Goal: Task Accomplishment & Management: Use online tool/utility

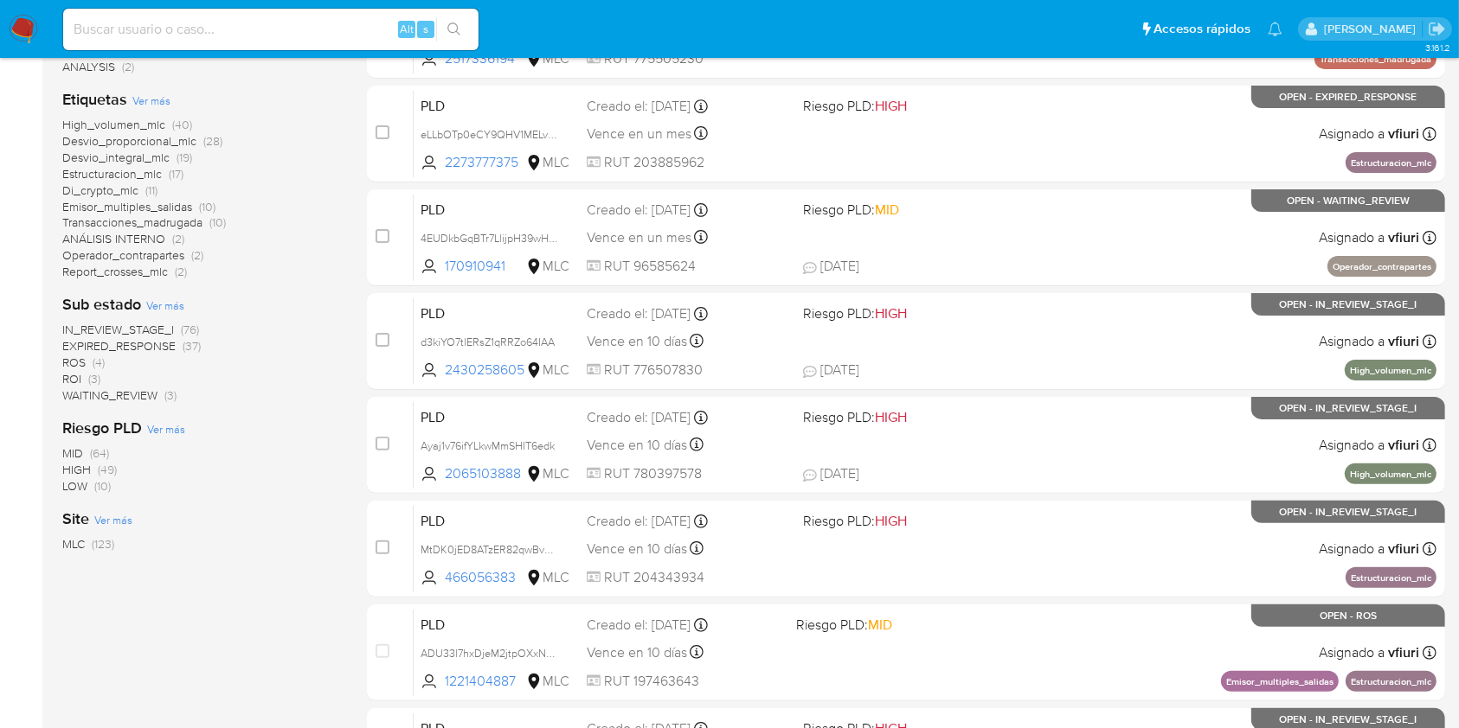
scroll to position [443, 0]
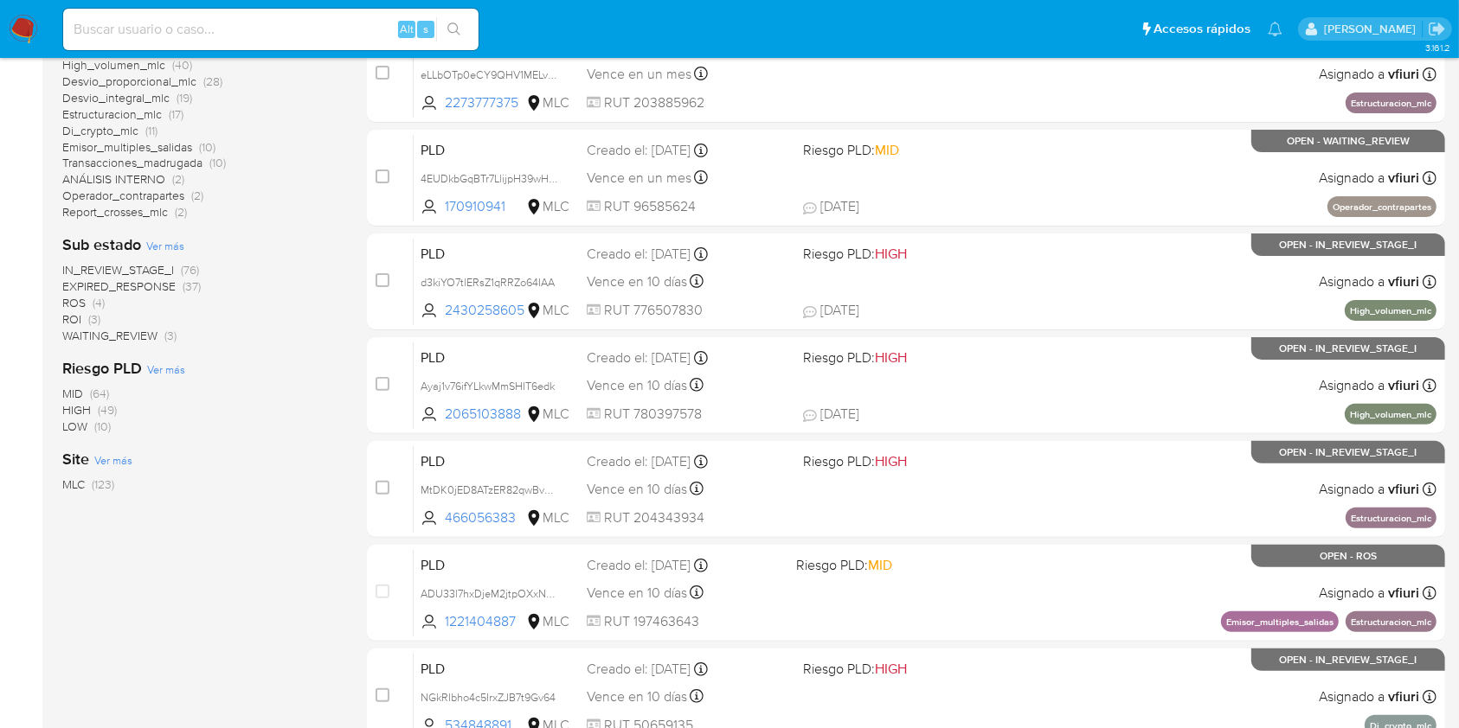
click at [87, 319] on span "ROI (3)" at bounding box center [81, 319] width 38 height 16
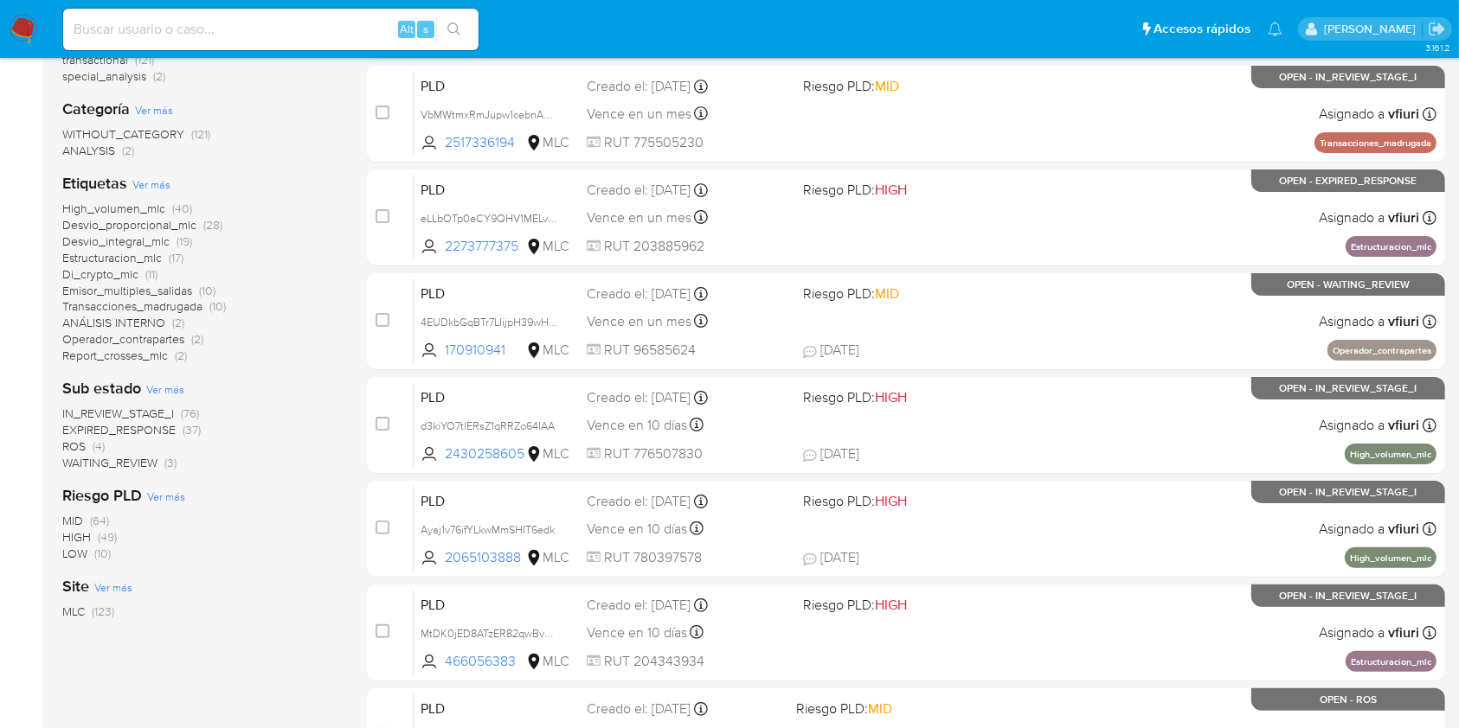
scroll to position [312, 0]
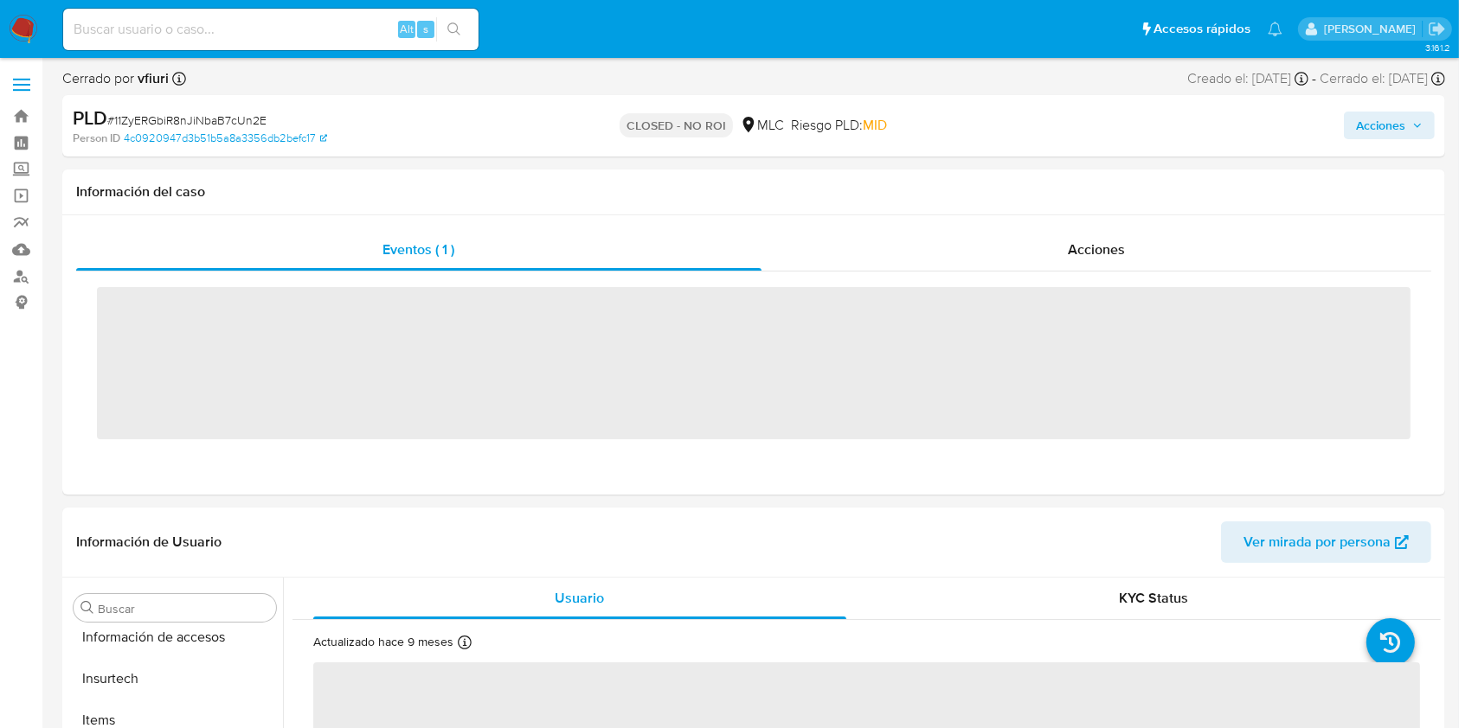
scroll to position [814, 0]
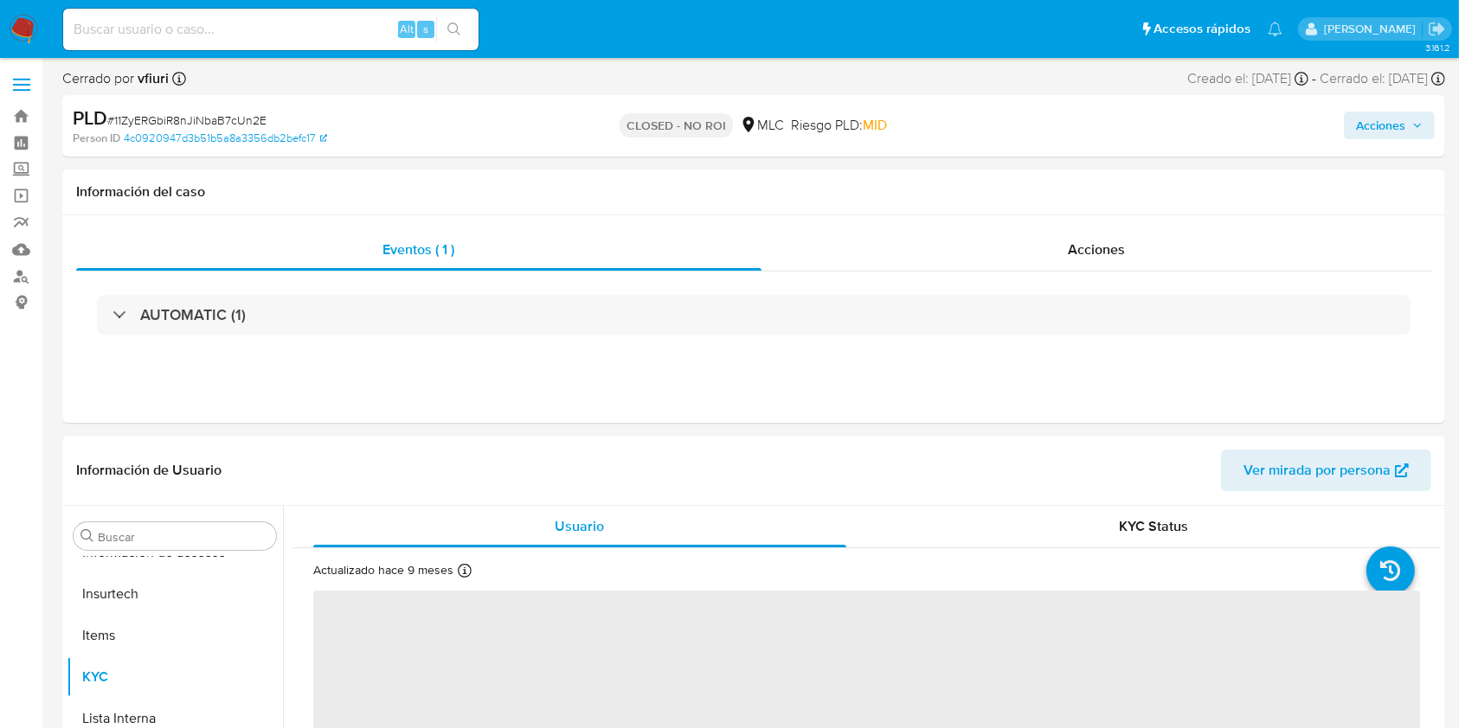
select select "10"
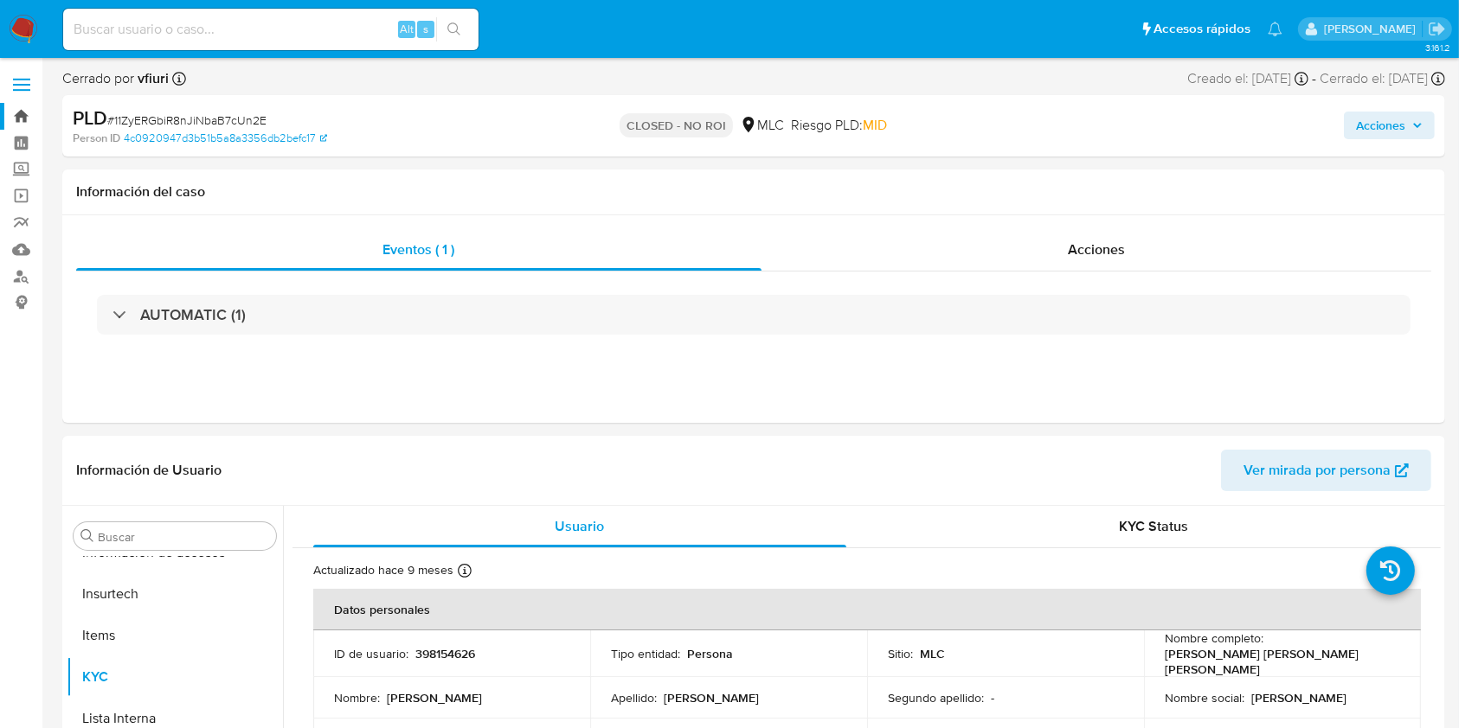
click at [8, 110] on link "Bandeja" at bounding box center [103, 116] width 206 height 27
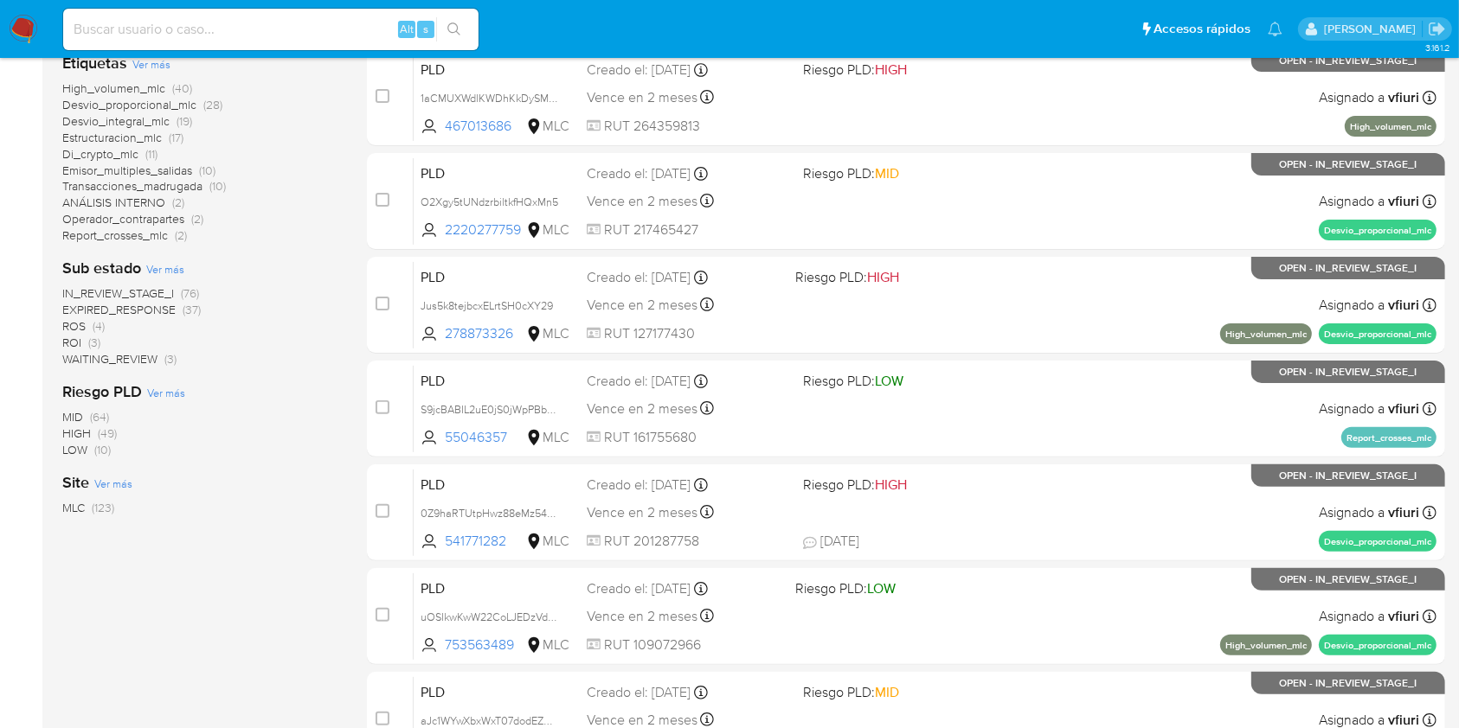
scroll to position [422, 0]
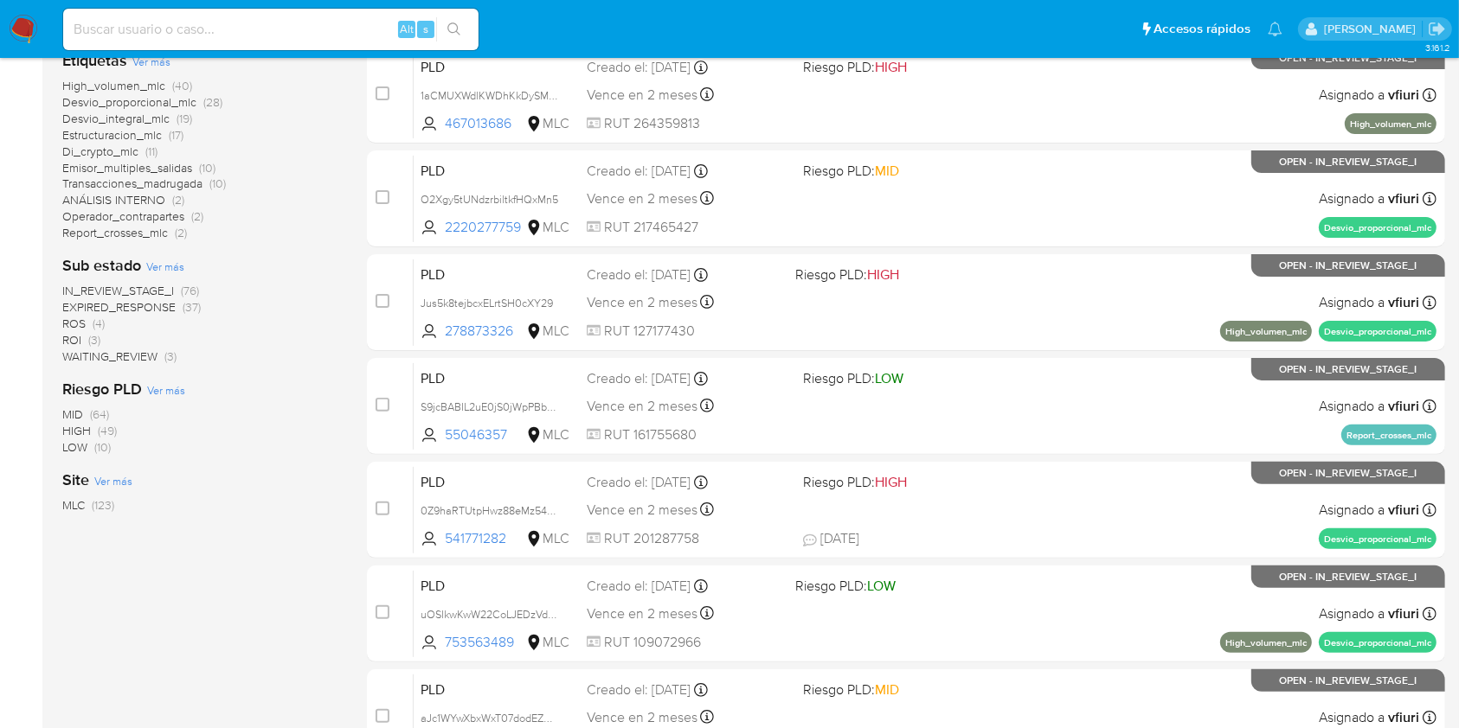
click at [76, 338] on span "ROI" at bounding box center [71, 339] width 19 height 17
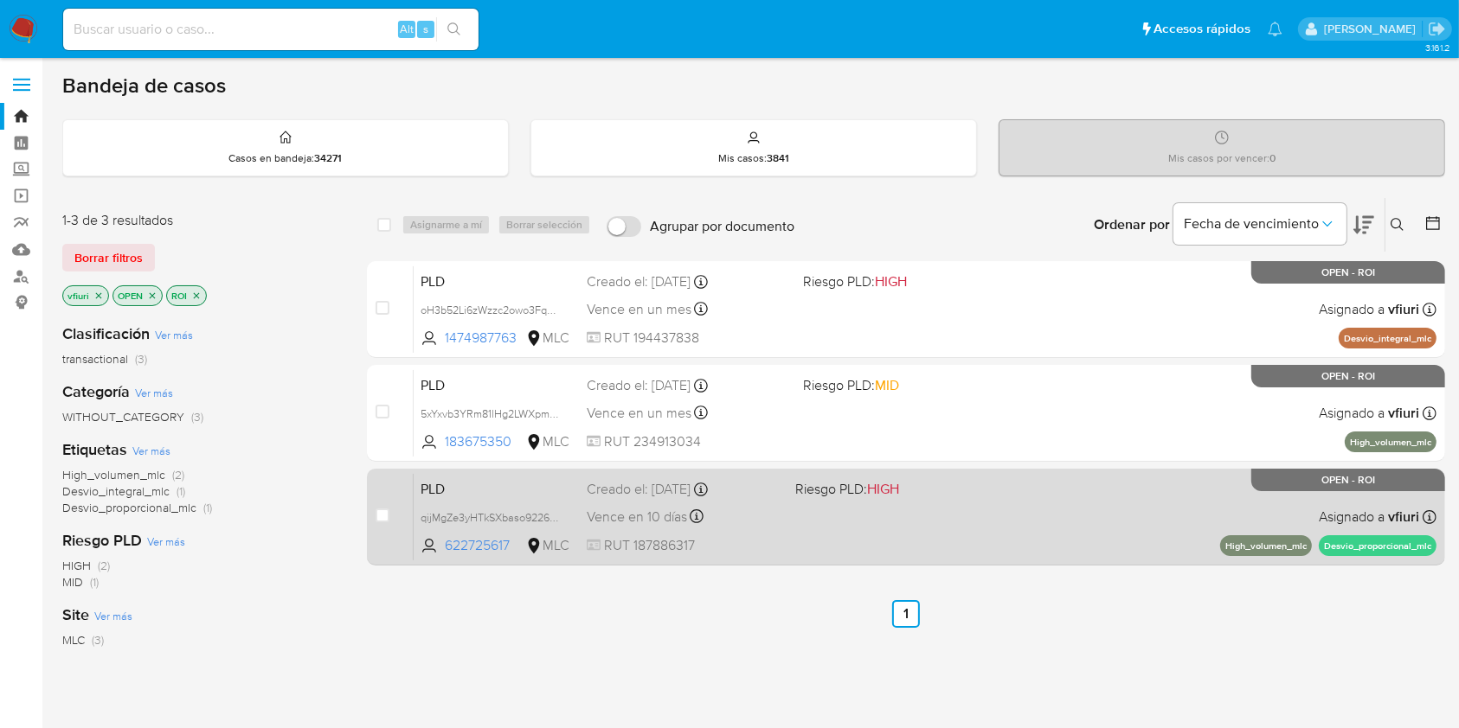
click at [818, 536] on div "PLD qijMgZe3yHTkSXbaso9226xe 622725617 MLC Riesgo PLD: HIGH Creado el: 12/07/20…" at bounding box center [925, 516] width 1023 height 87
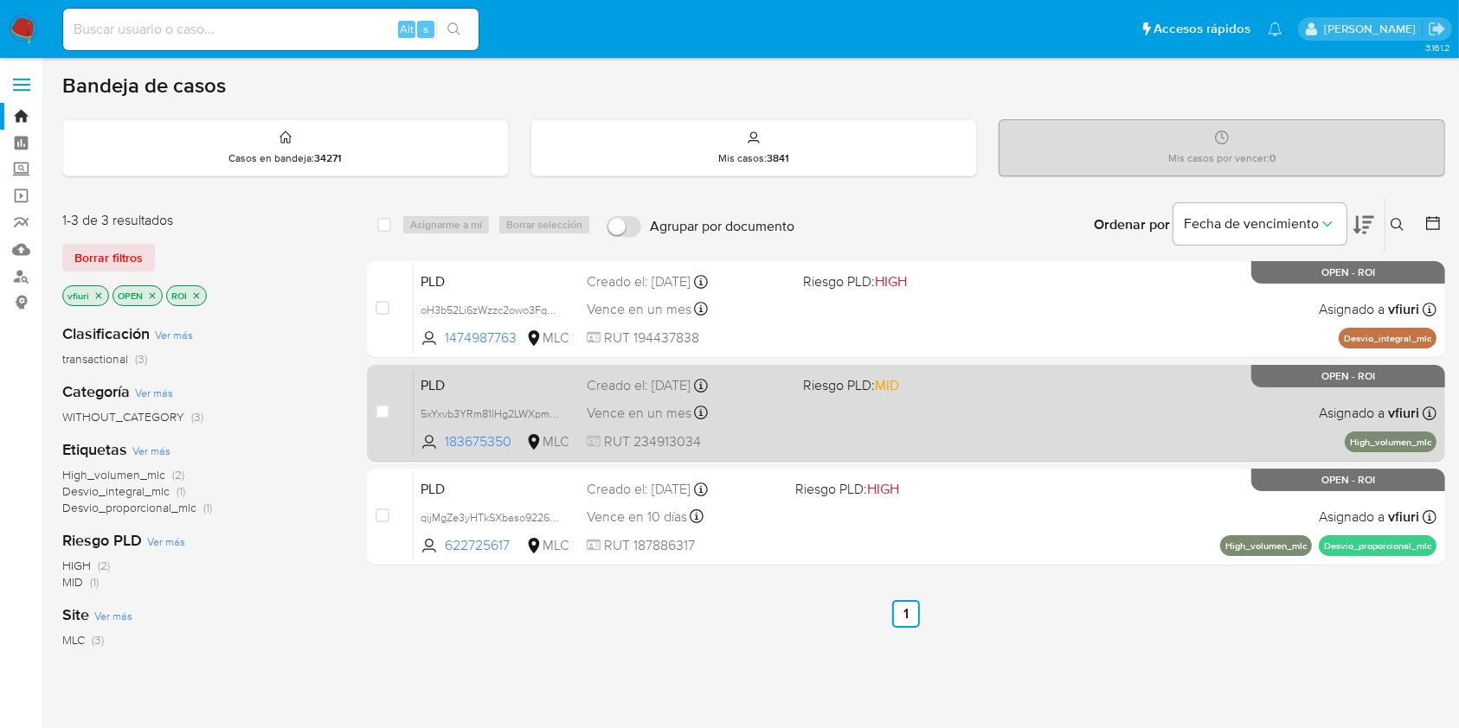
click at [796, 399] on div "PLD 5xYxvb3YRm81lHg2LWXpmf9e 183675350 MLC Riesgo PLD: MID Creado el: 12/08/202…" at bounding box center [925, 412] width 1023 height 87
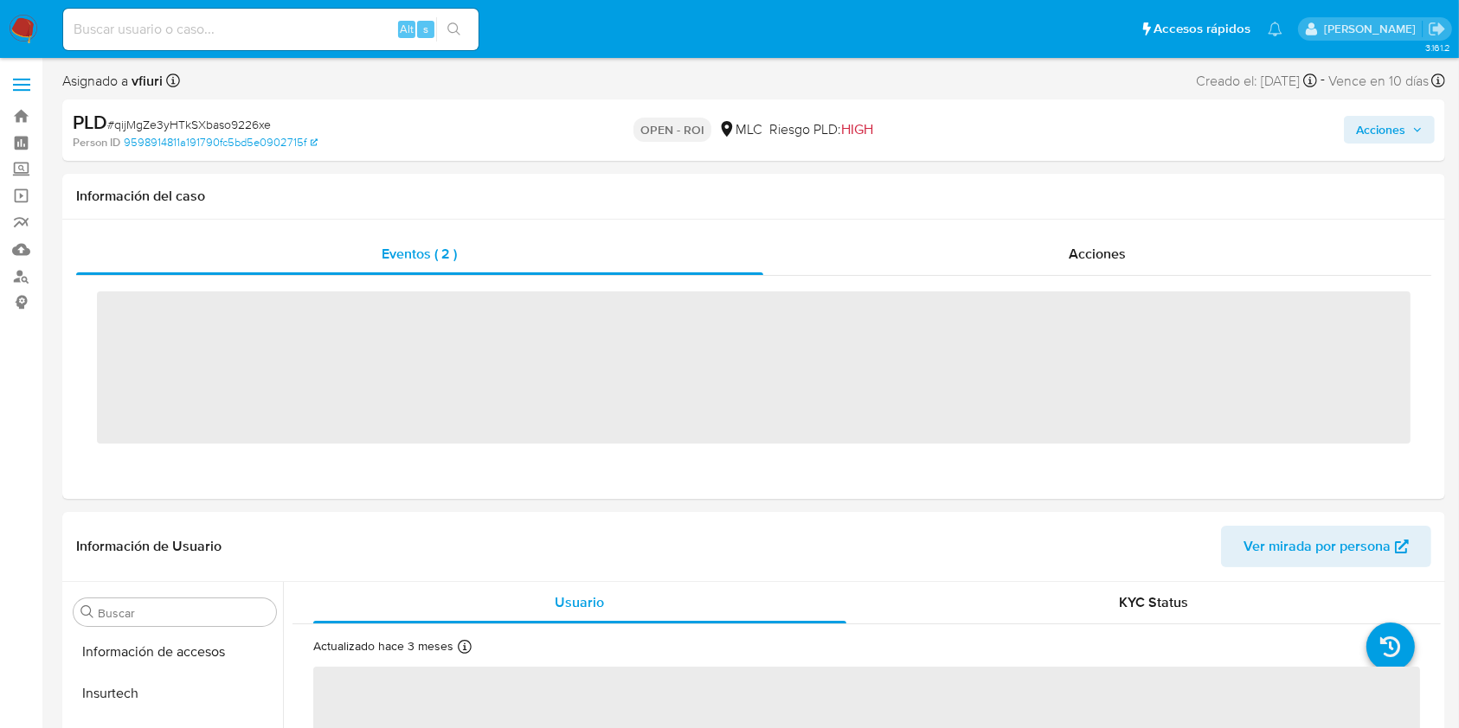
scroll to position [814, 0]
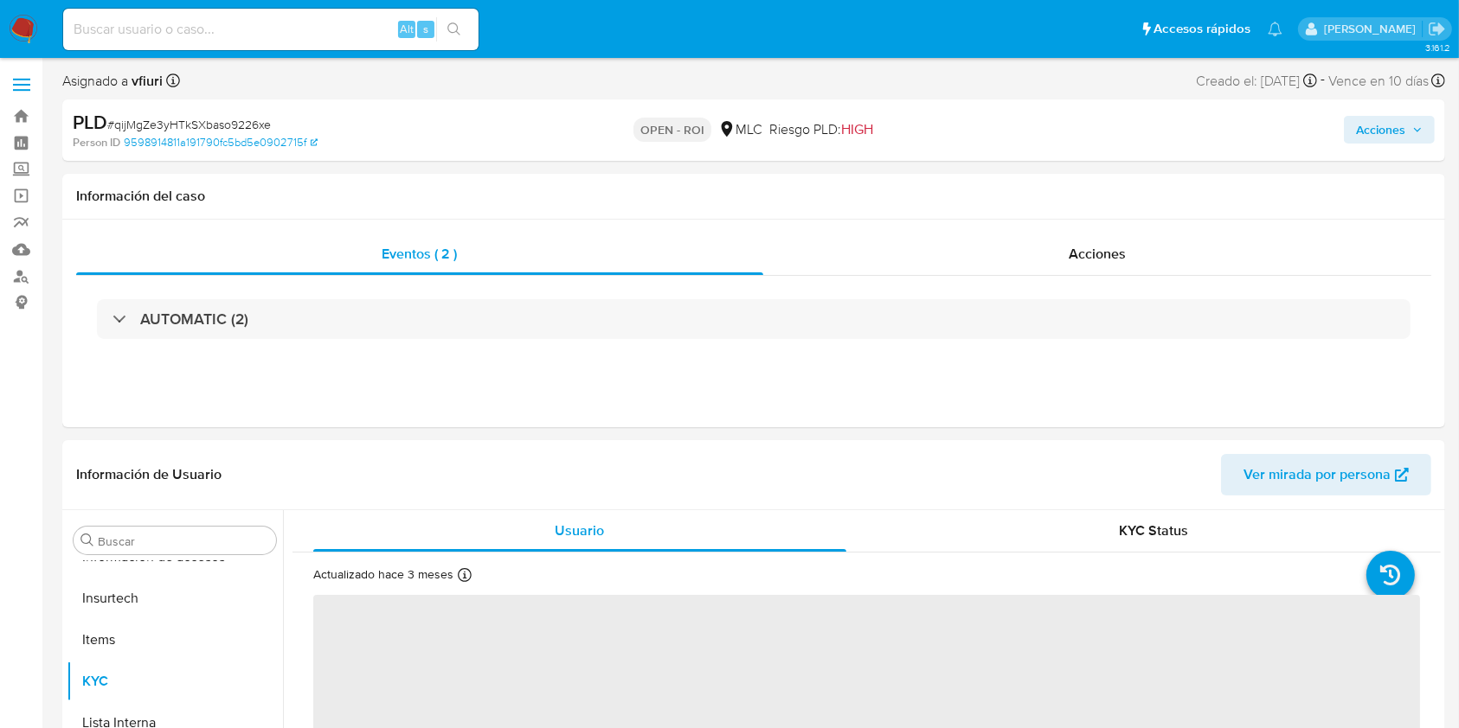
select select "10"
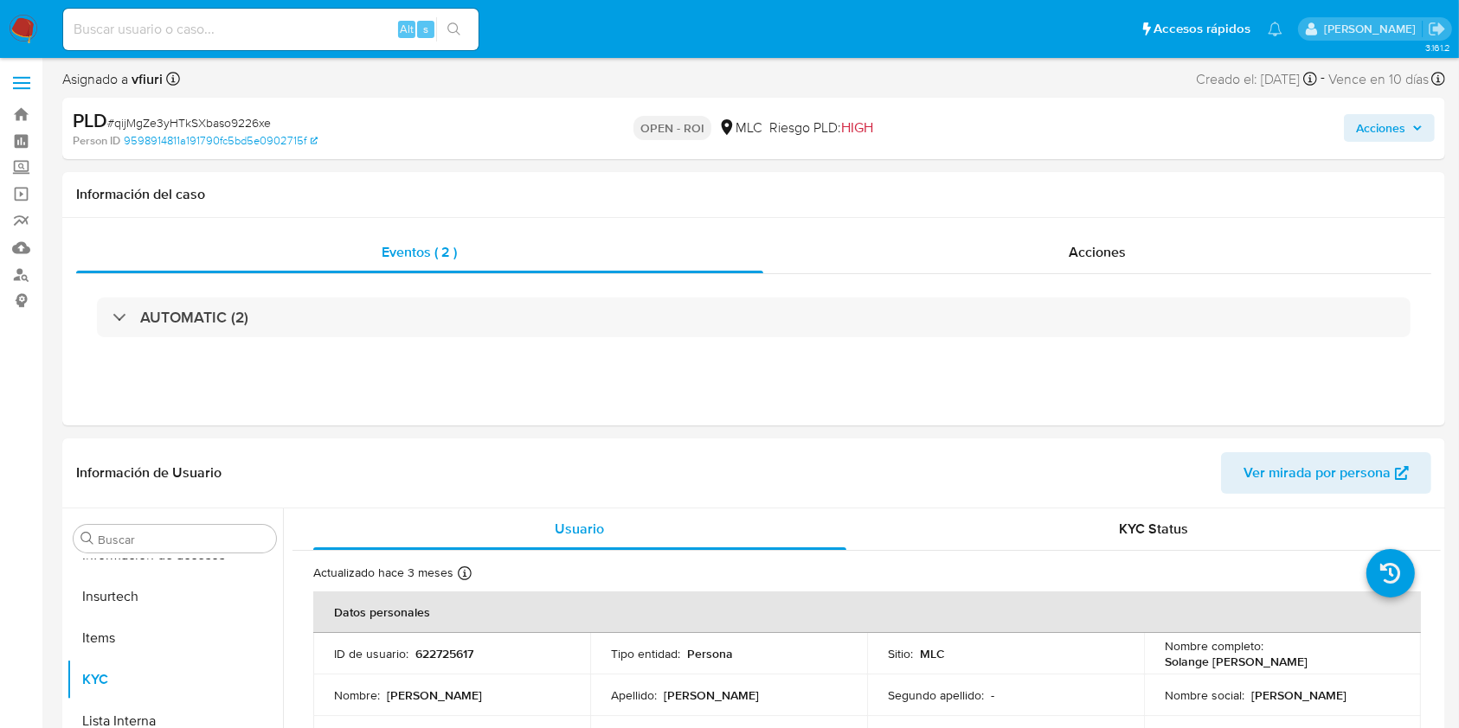
scroll to position [0, 0]
click at [1073, 266] on div "Acciones" at bounding box center [1097, 255] width 669 height 42
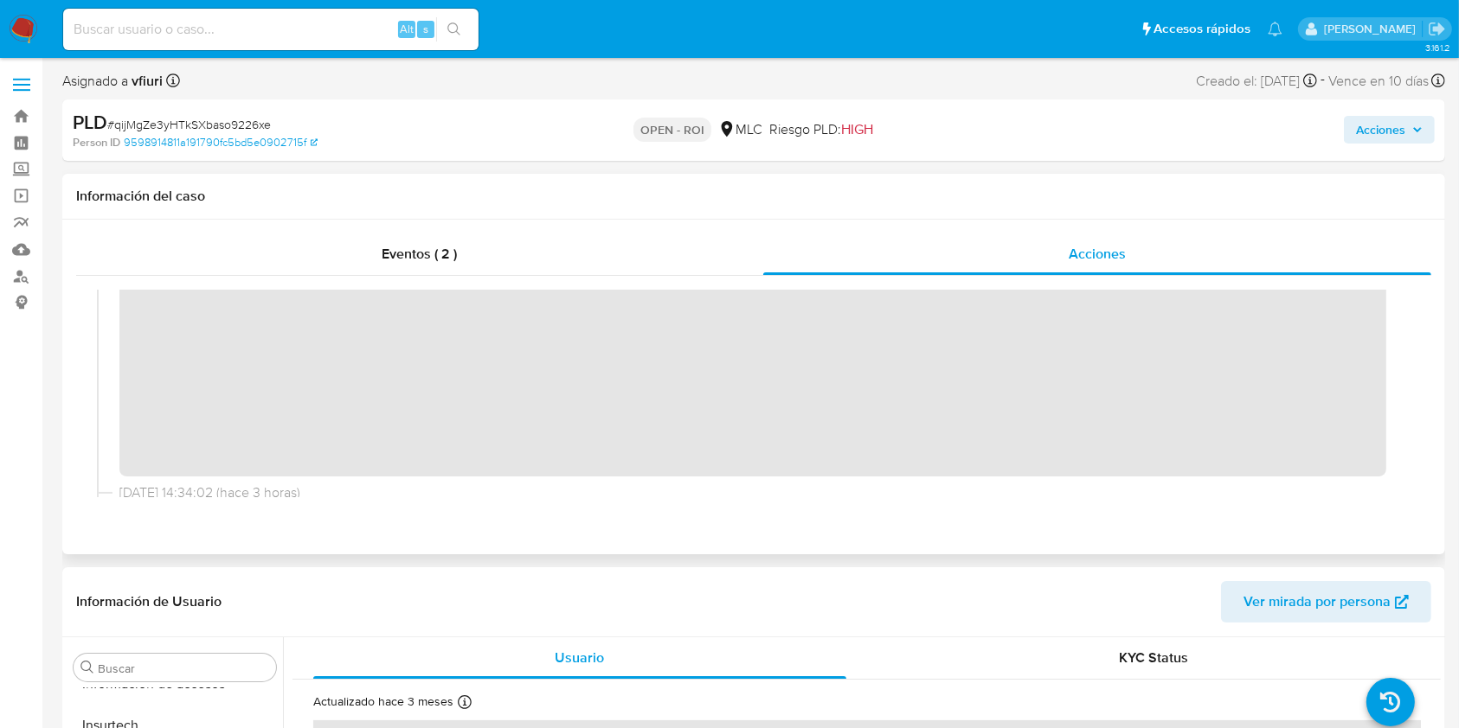
scroll to position [138, 0]
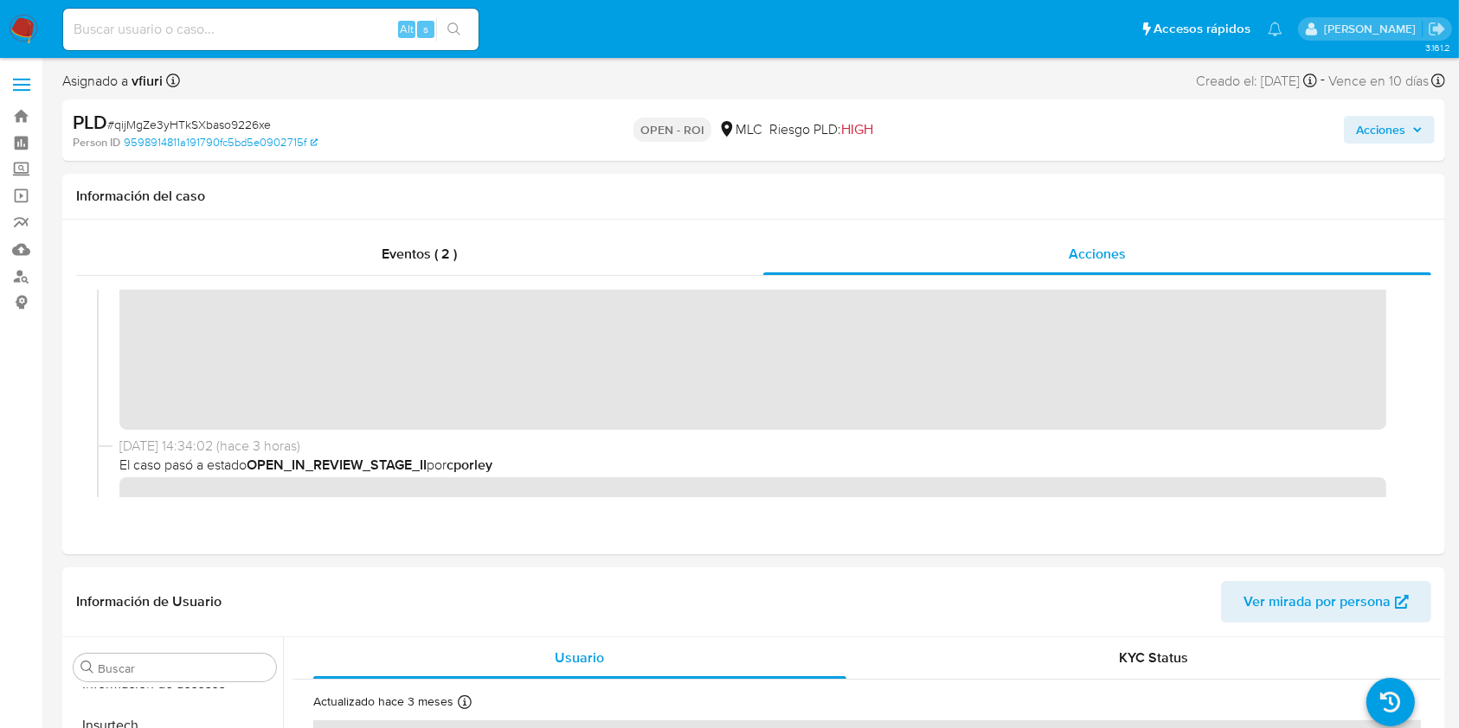
click at [1412, 123] on span "Acciones" at bounding box center [1389, 130] width 67 height 24
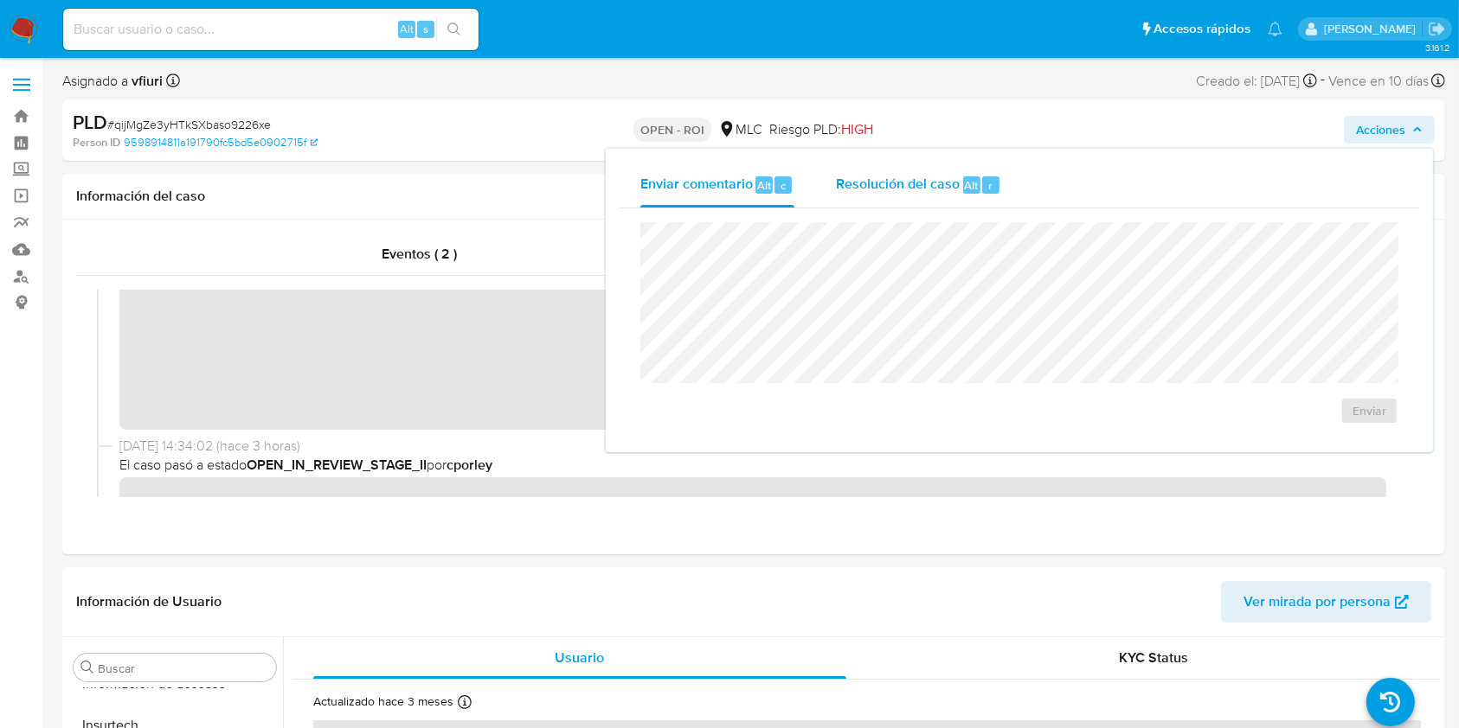
click at [949, 190] on span "Resolución del caso" at bounding box center [898, 185] width 124 height 20
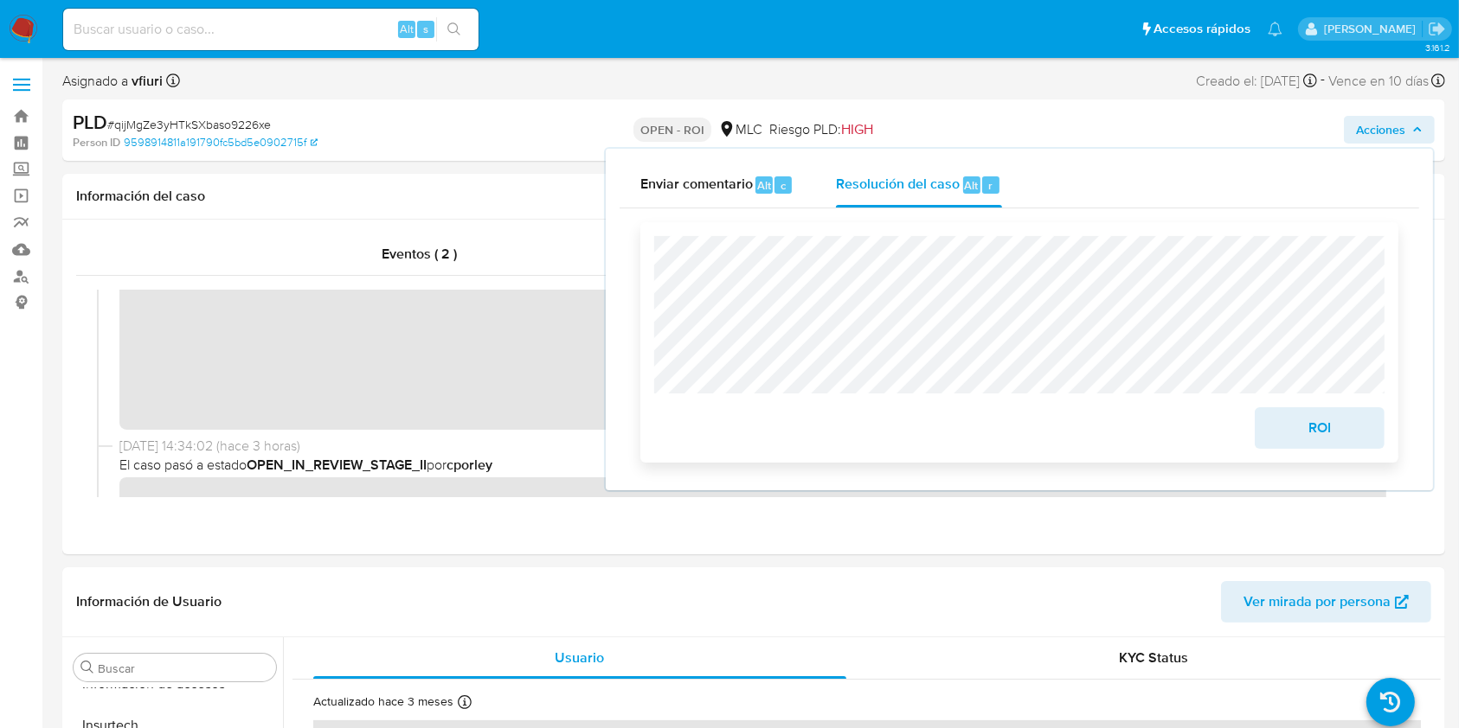
click at [1329, 438] on span "ROI" at bounding box center [1319, 428] width 85 height 38
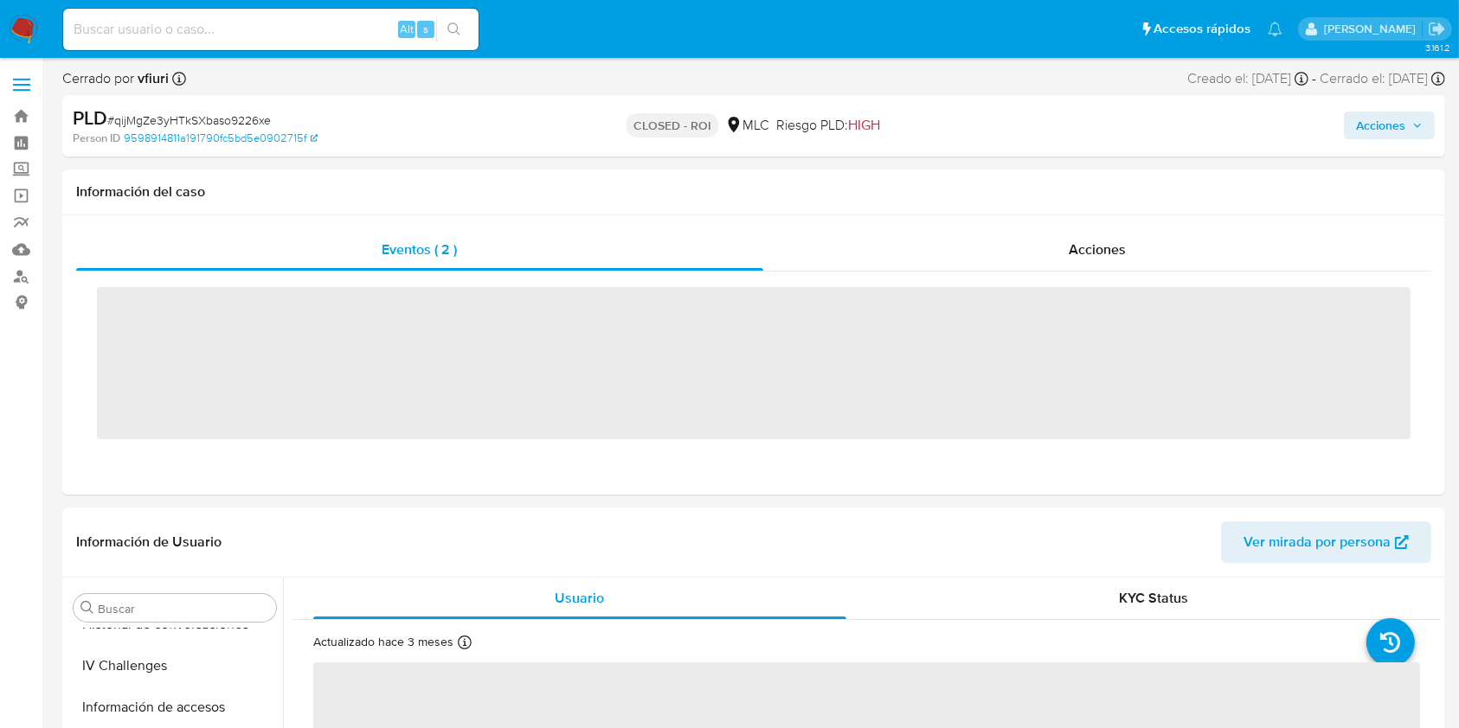
scroll to position [776, 0]
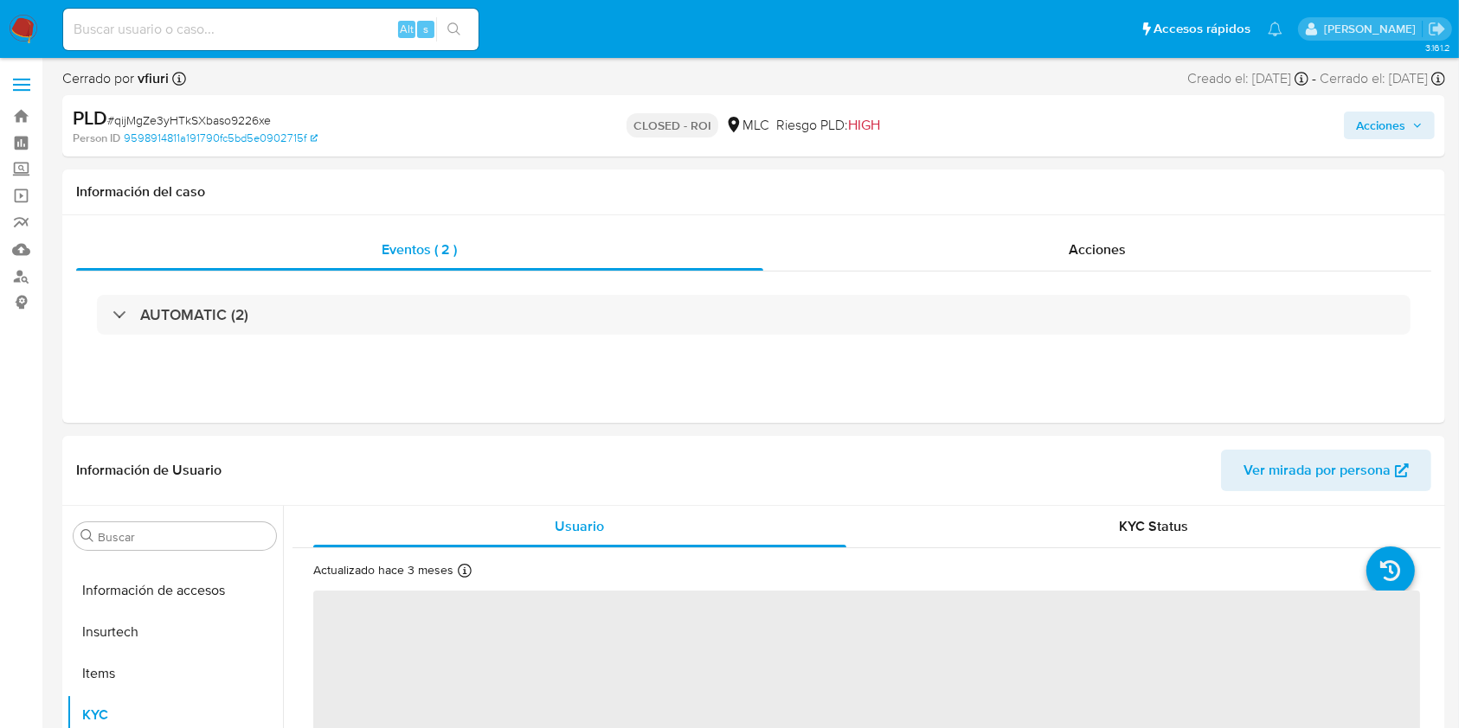
select select "10"
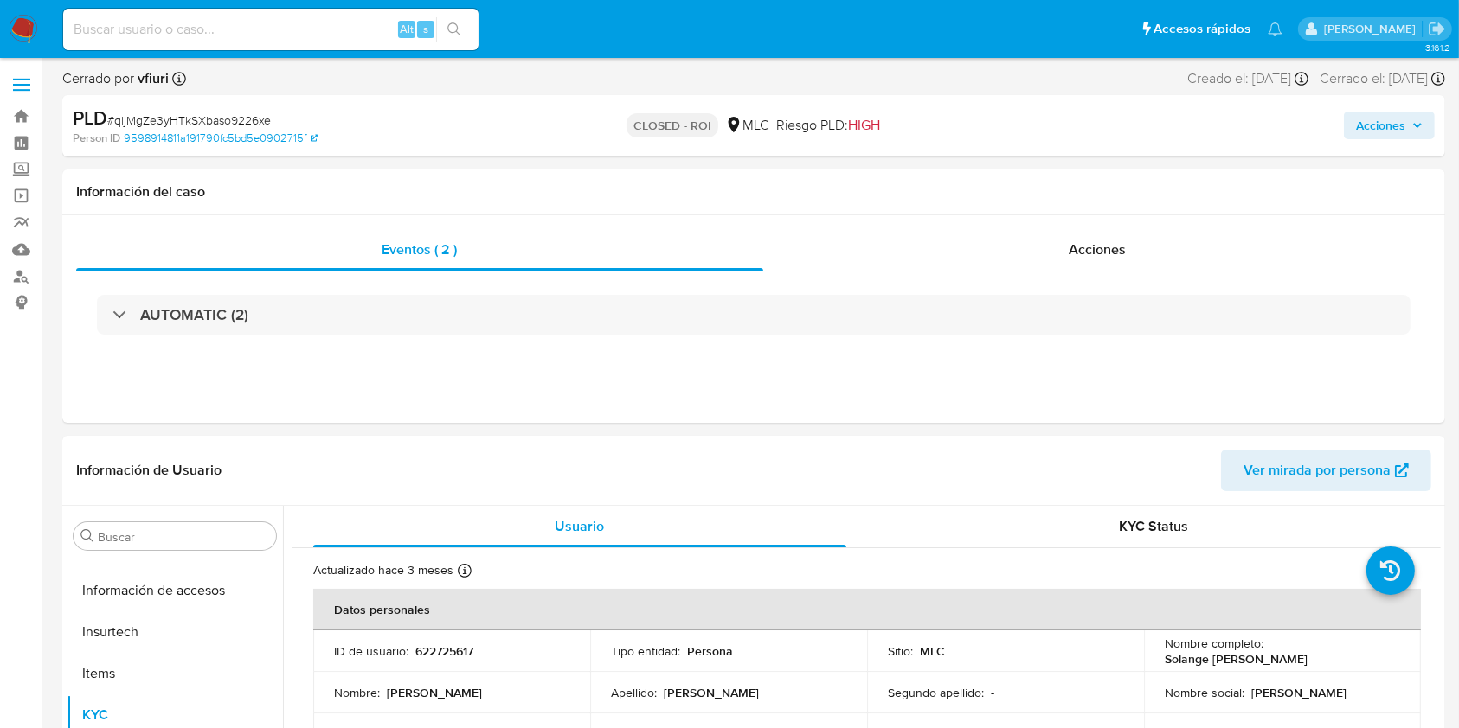
scroll to position [814, 0]
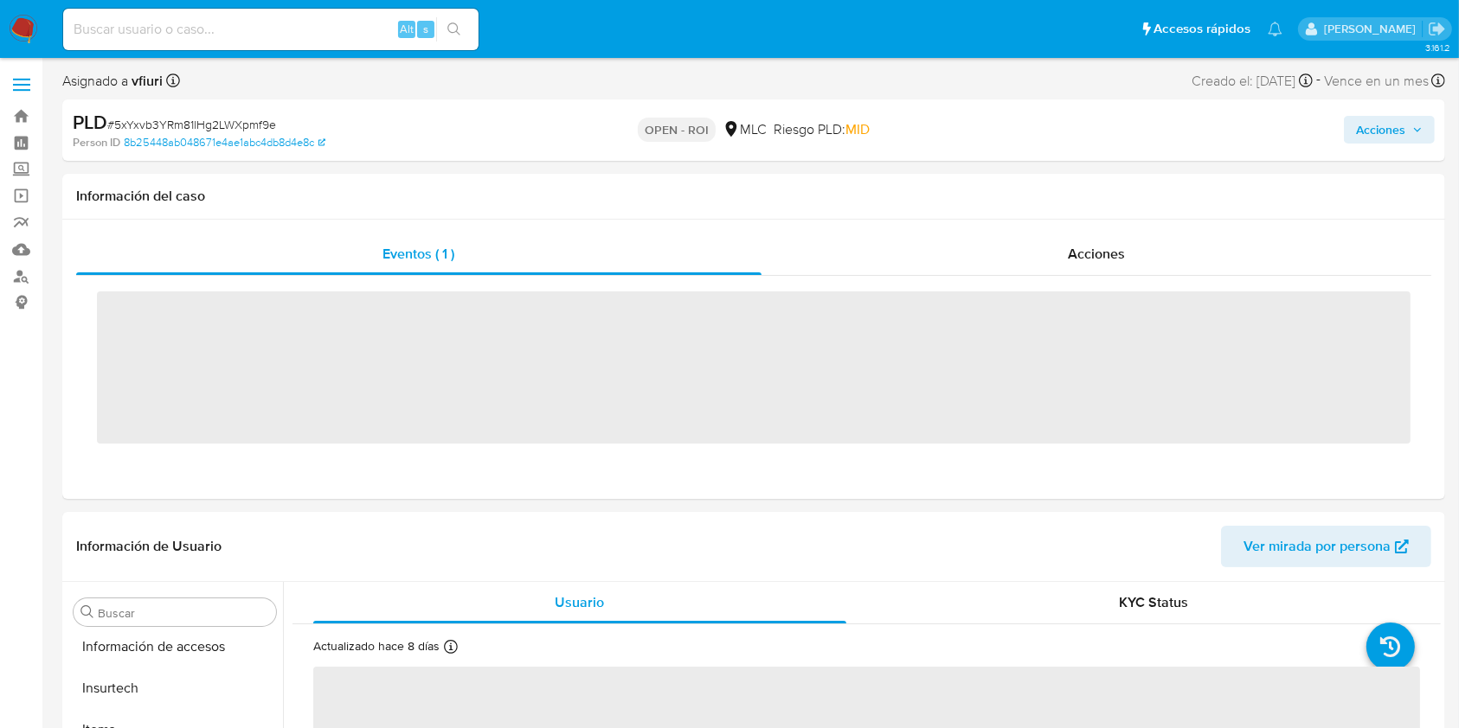
scroll to position [814, 0]
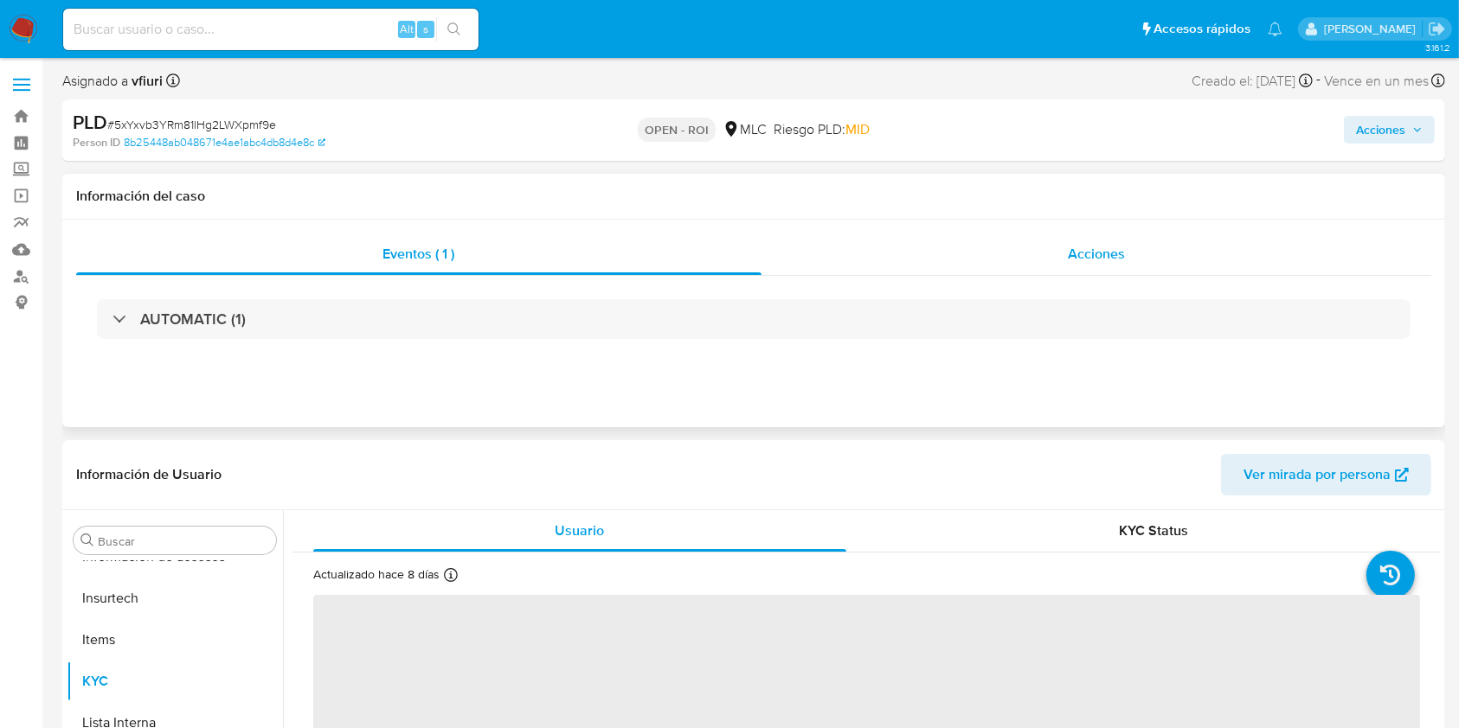
click at [1131, 253] on div "Acciones" at bounding box center [1096, 255] width 670 height 42
select select "10"
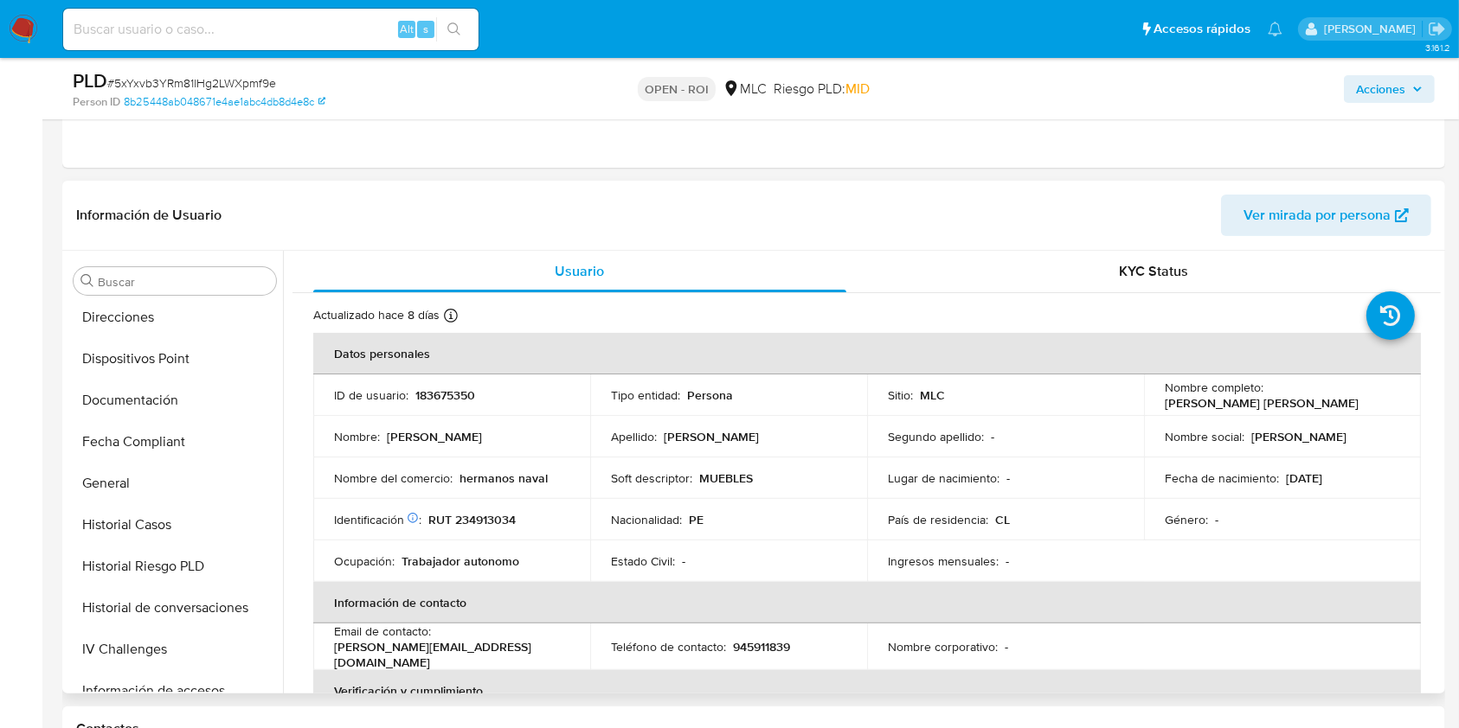
scroll to position [415, 0]
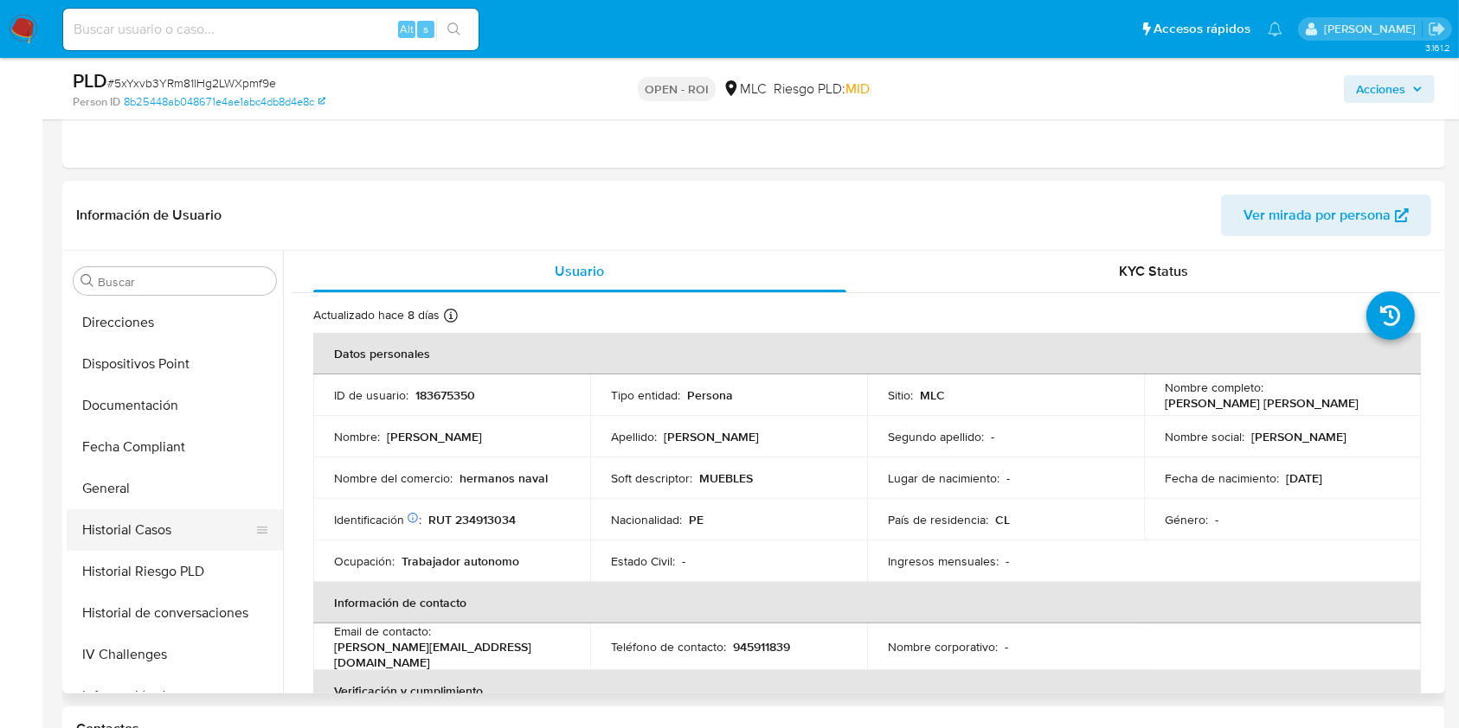
click at [173, 534] on button "Historial Casos" at bounding box center [168, 531] width 202 height 42
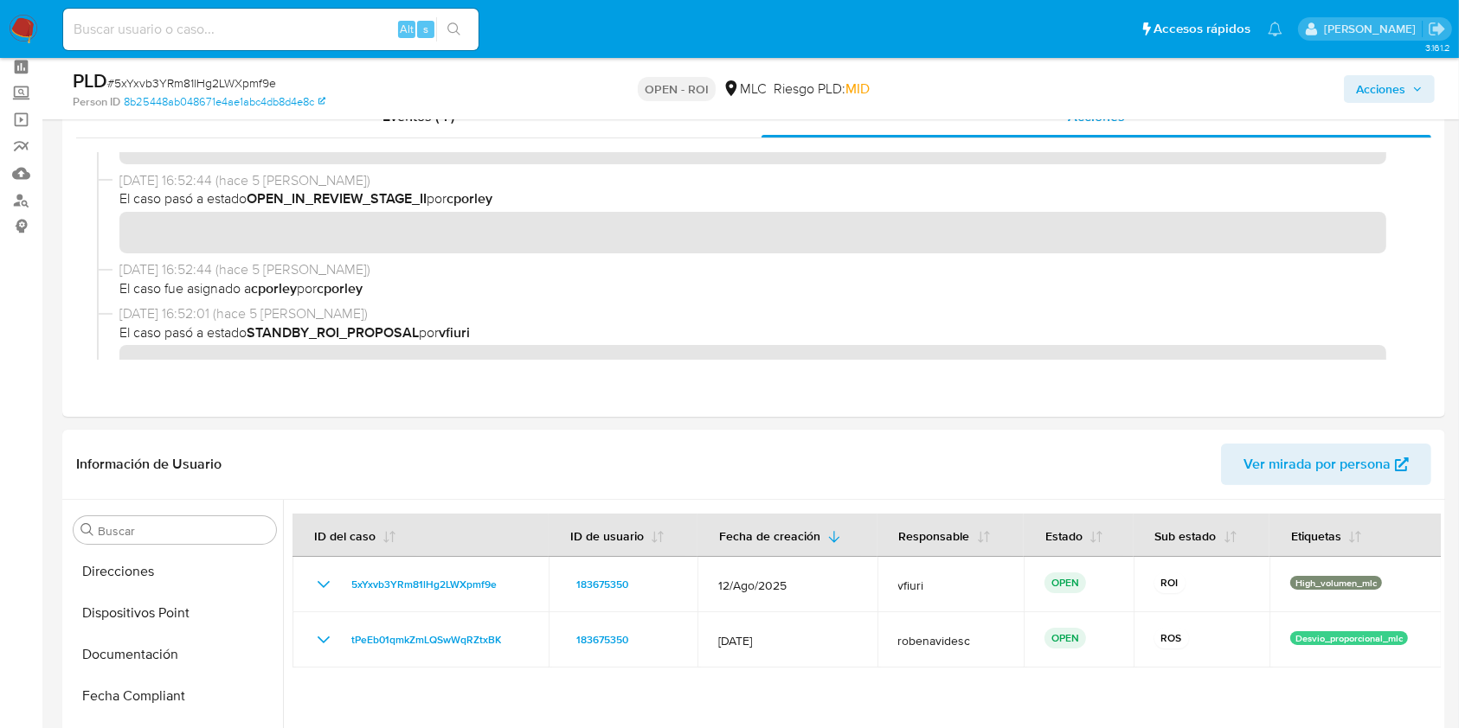
scroll to position [0, 0]
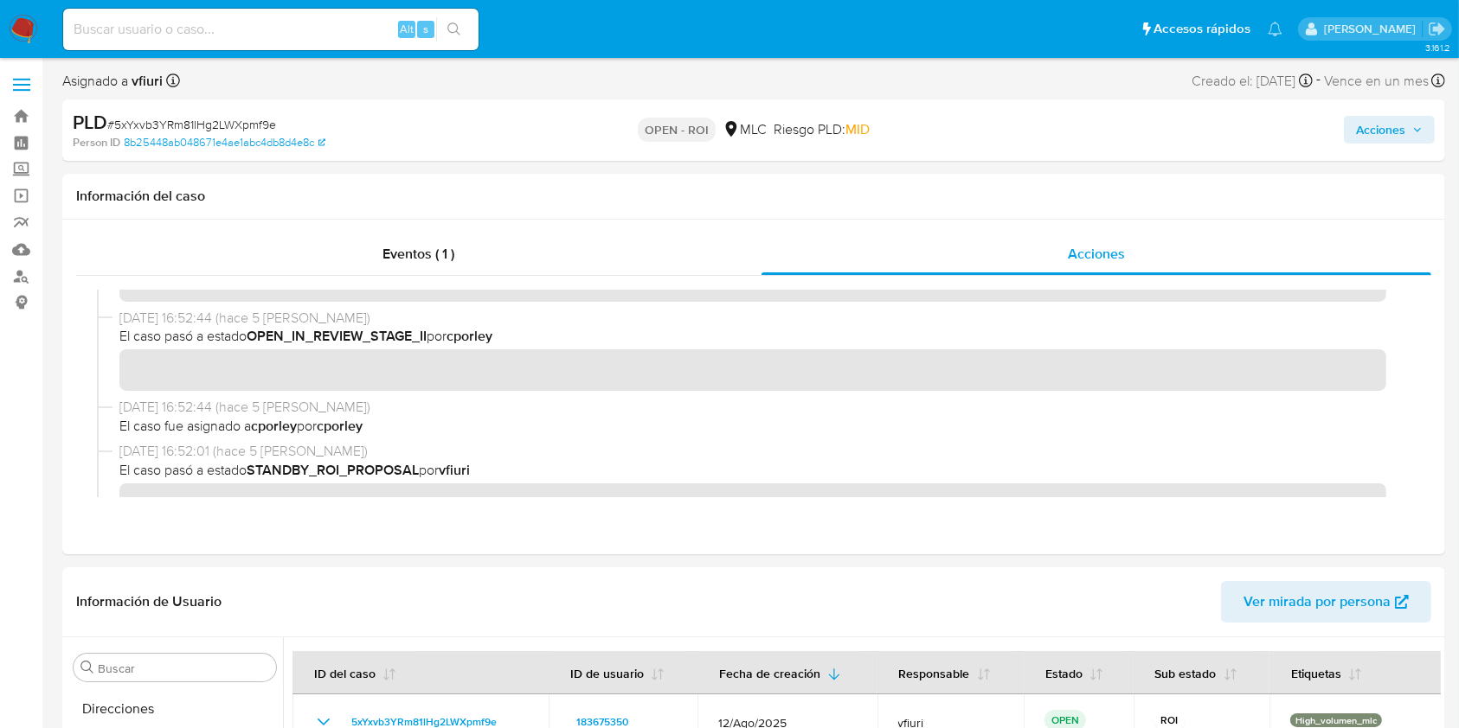
click at [1394, 114] on div "Acciones" at bounding box center [1209, 130] width 449 height 41
click at [1370, 134] on span "Acciones" at bounding box center [1380, 130] width 49 height 28
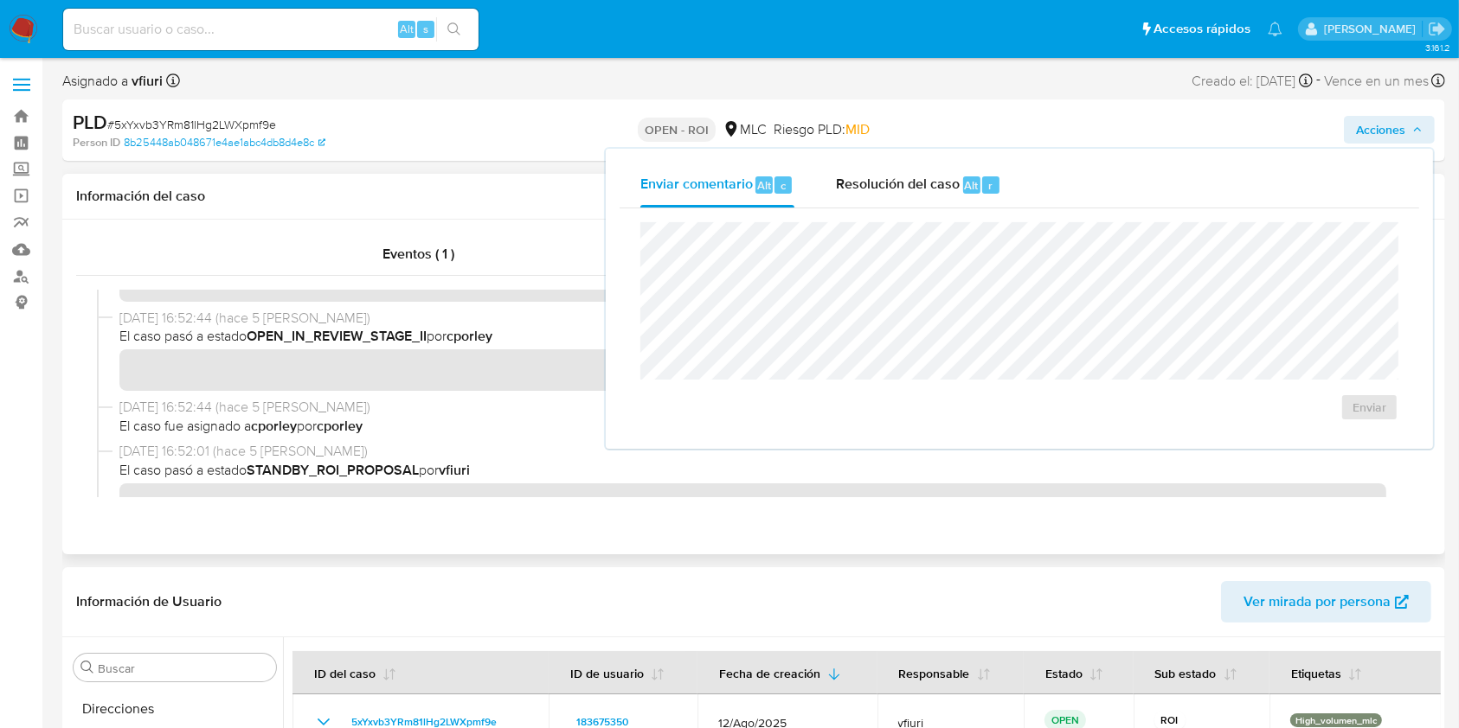
click at [561, 210] on div "Información del caso" at bounding box center [753, 197] width 1383 height 46
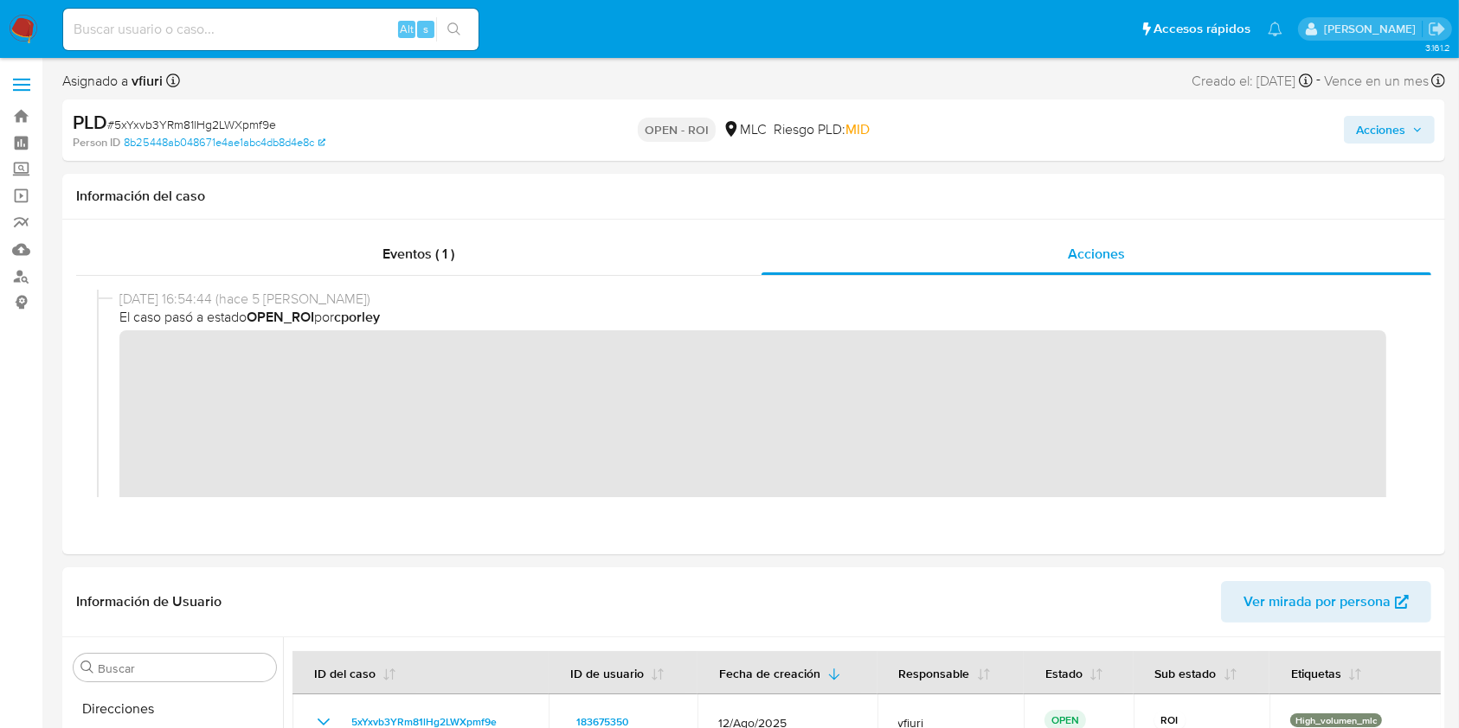
click at [1394, 135] on span "Acciones" at bounding box center [1380, 130] width 49 height 28
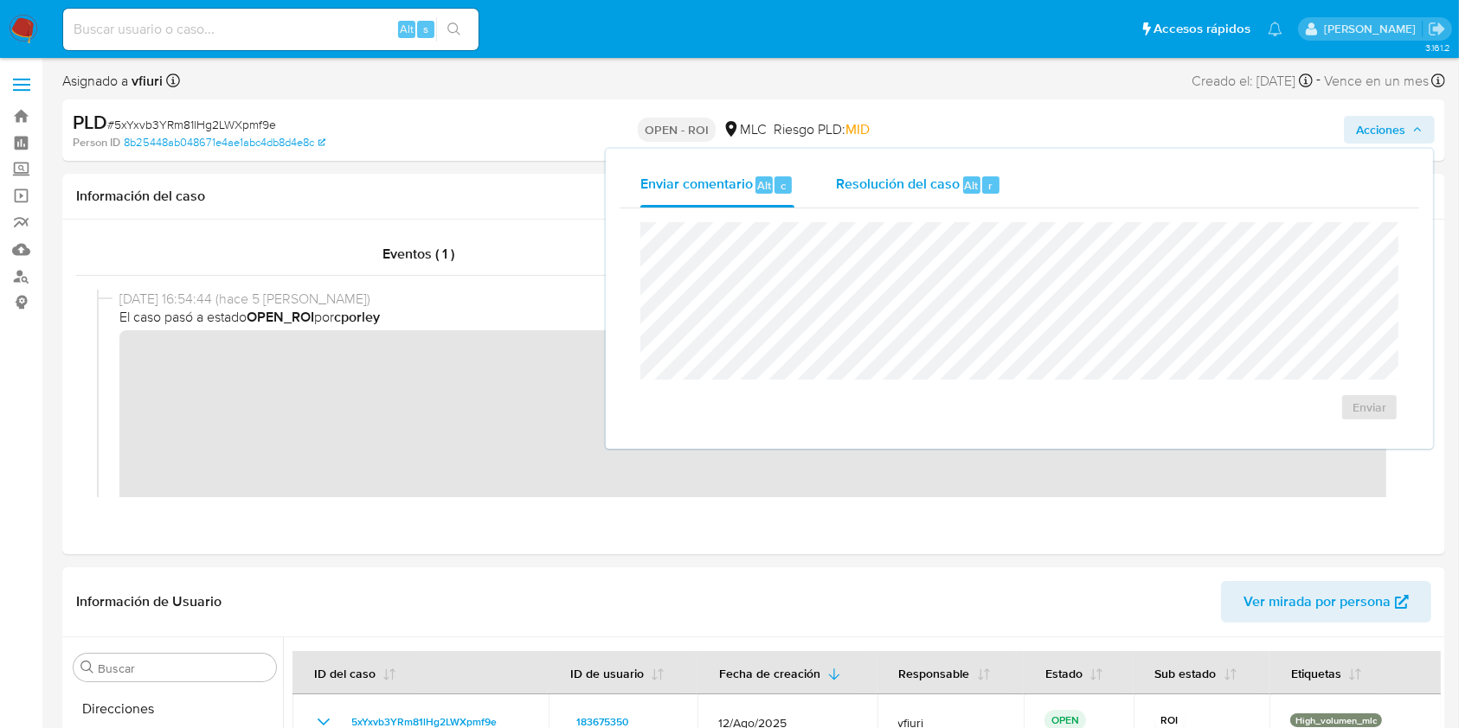
click at [965, 187] on span "Alt" at bounding box center [972, 185] width 14 height 16
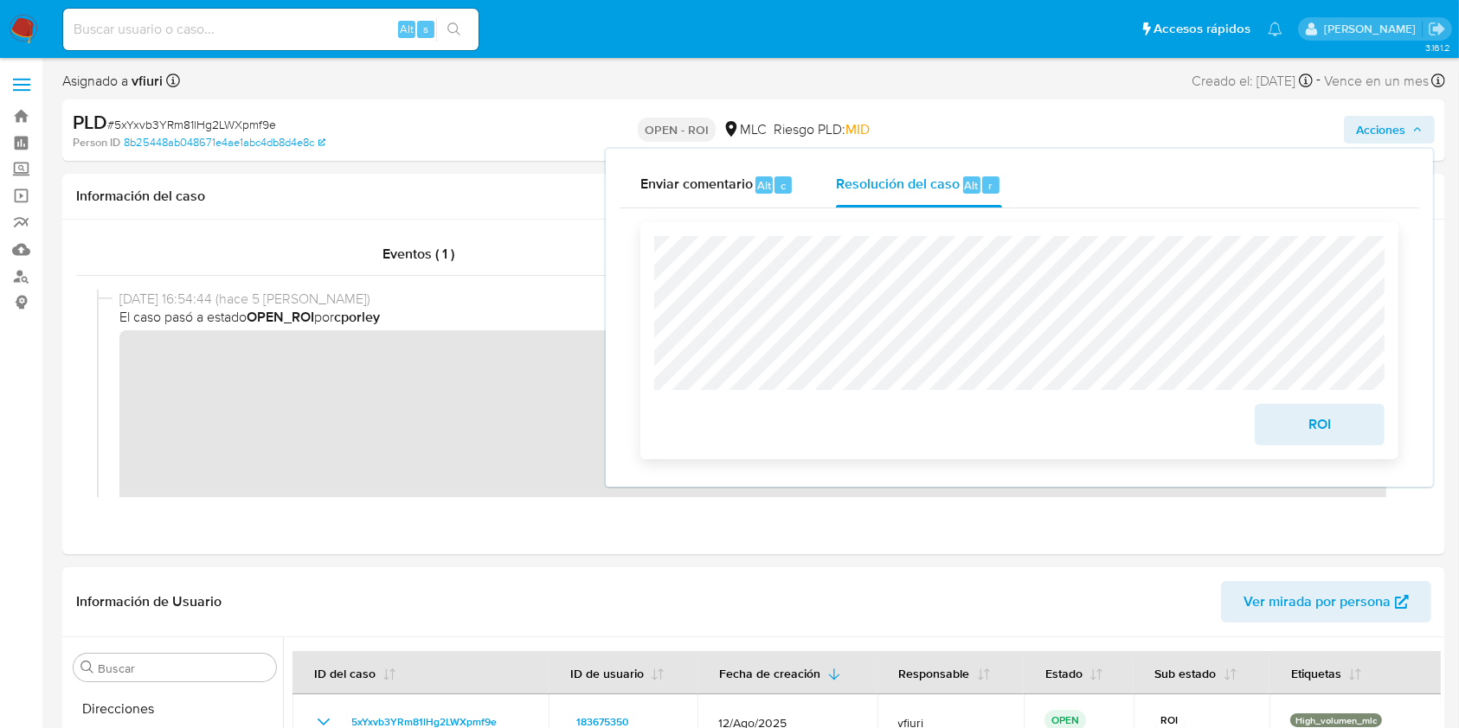
click at [1291, 424] on span "ROI" at bounding box center [1319, 425] width 85 height 38
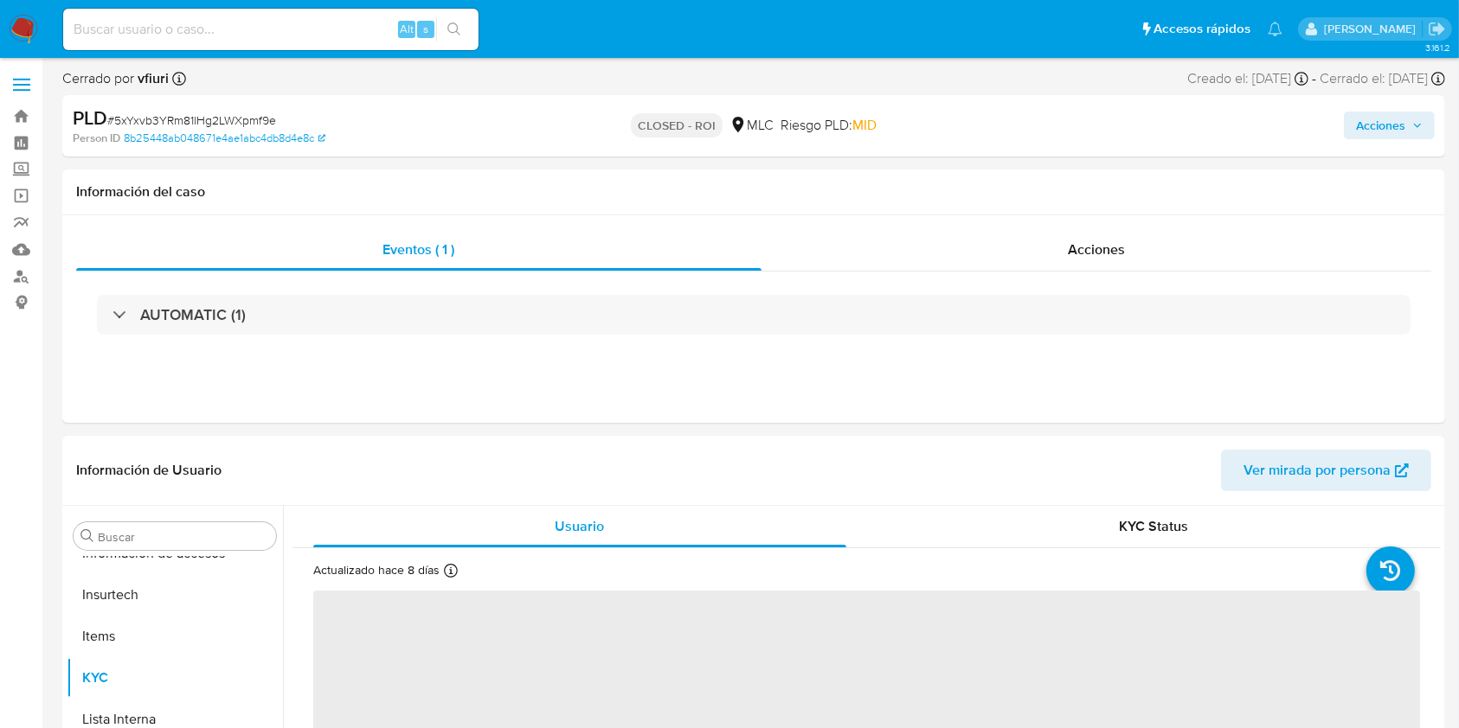
scroll to position [814, 0]
select select "10"
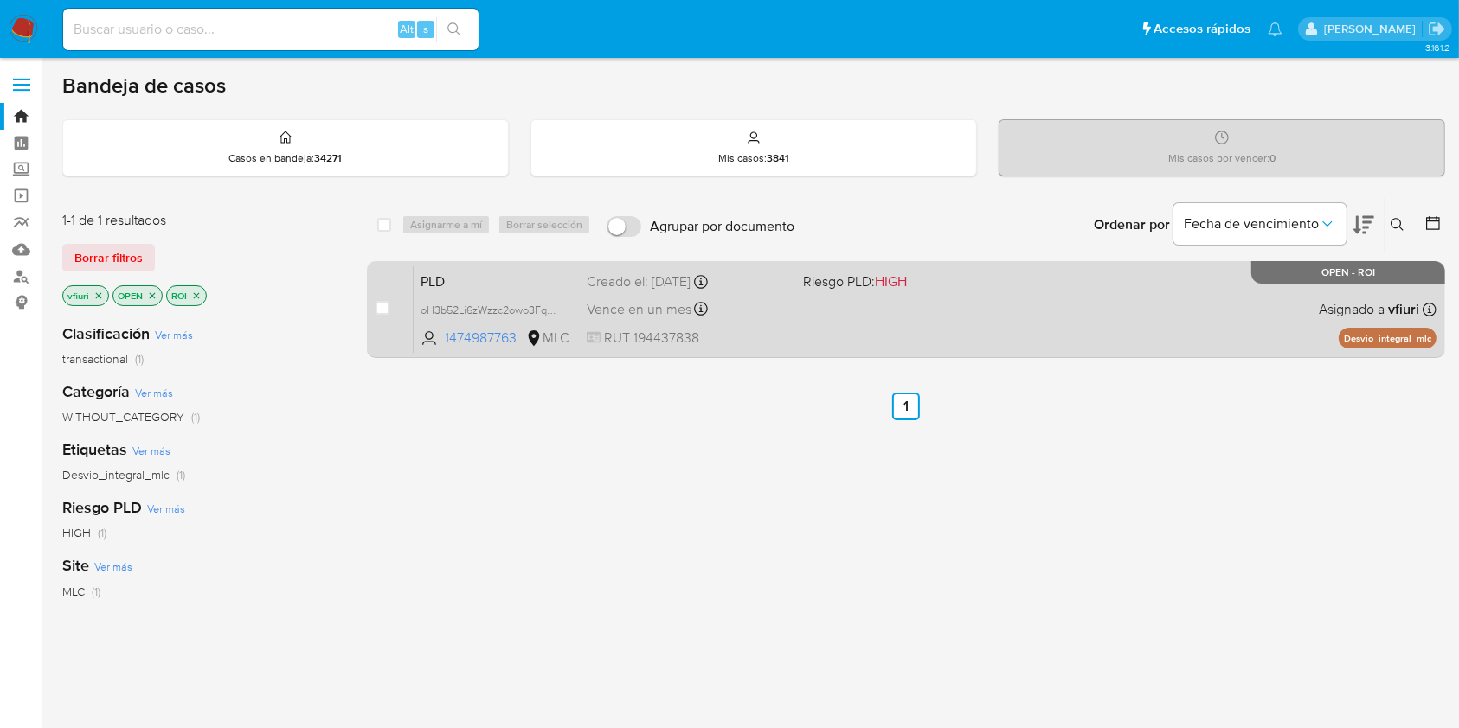
click at [756, 324] on div "PLD oH3b52Li6zWzzc2owo3FqHwh 1474987763 MLC Riesgo PLD: HIGH Creado el: 12/08/2…" at bounding box center [925, 309] width 1023 height 87
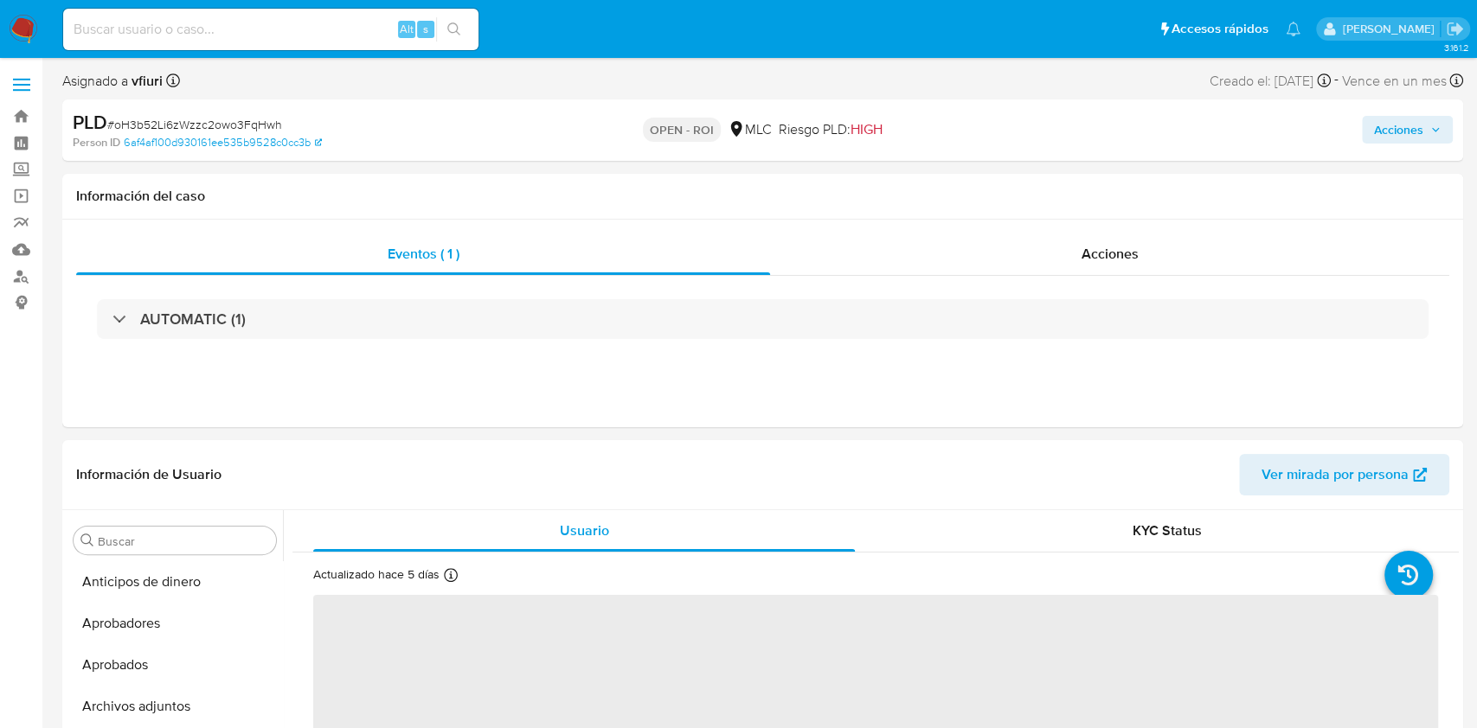
select select "10"
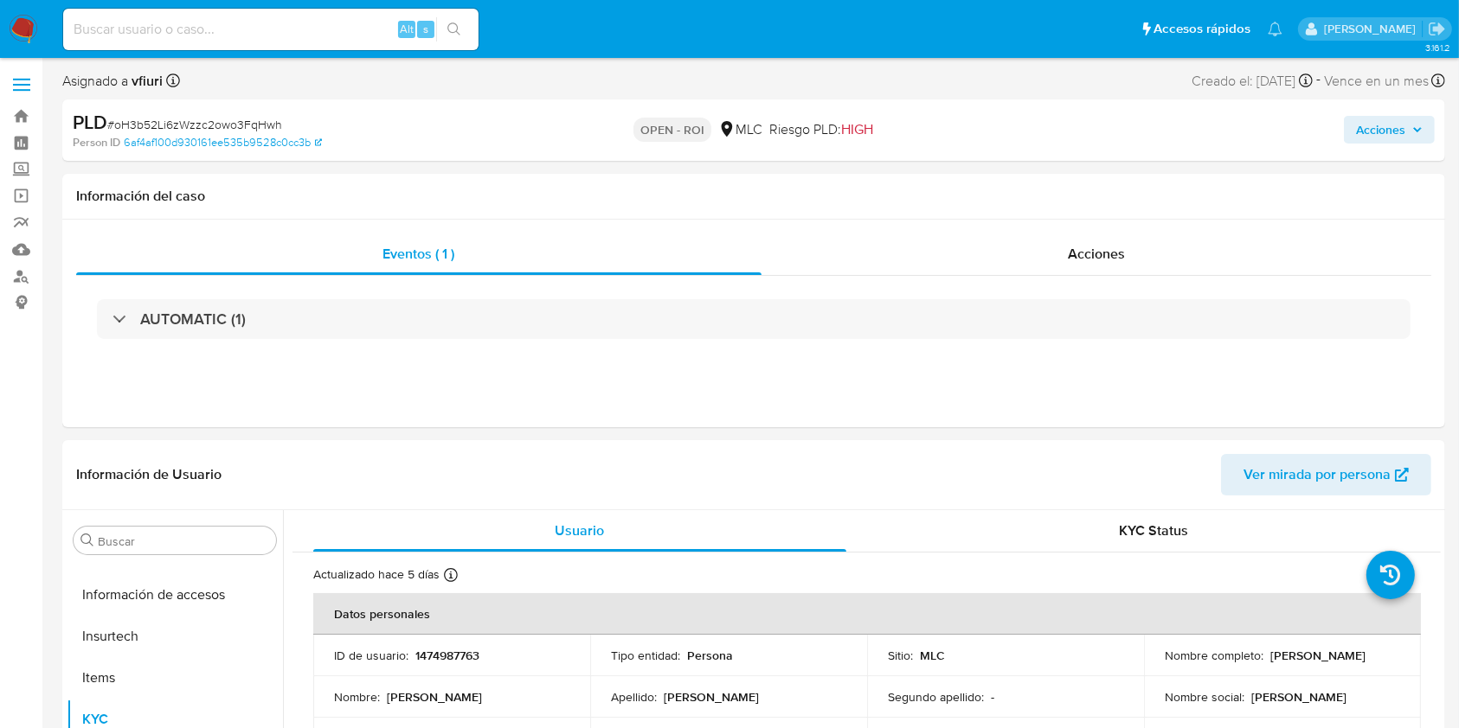
scroll to position [814, 0]
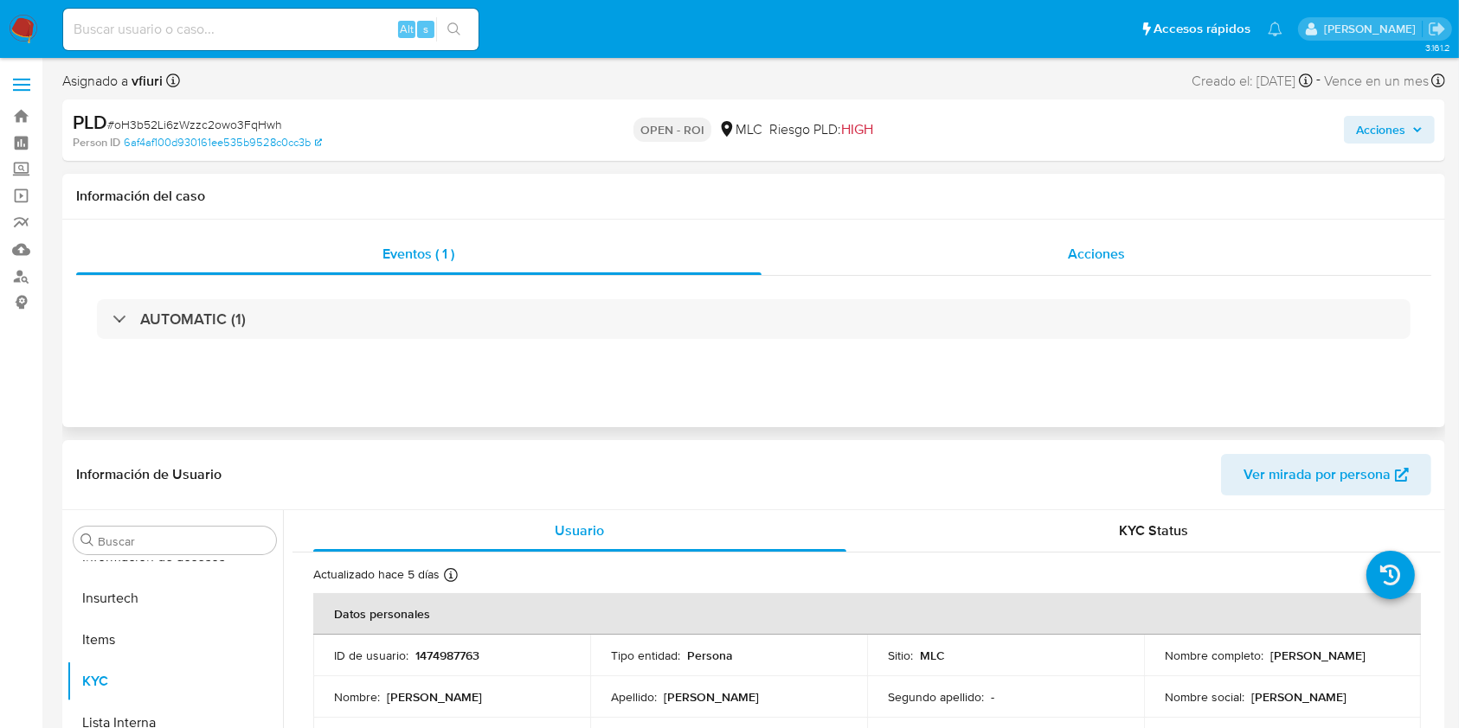
click at [1080, 258] on span "Acciones" at bounding box center [1096, 254] width 57 height 20
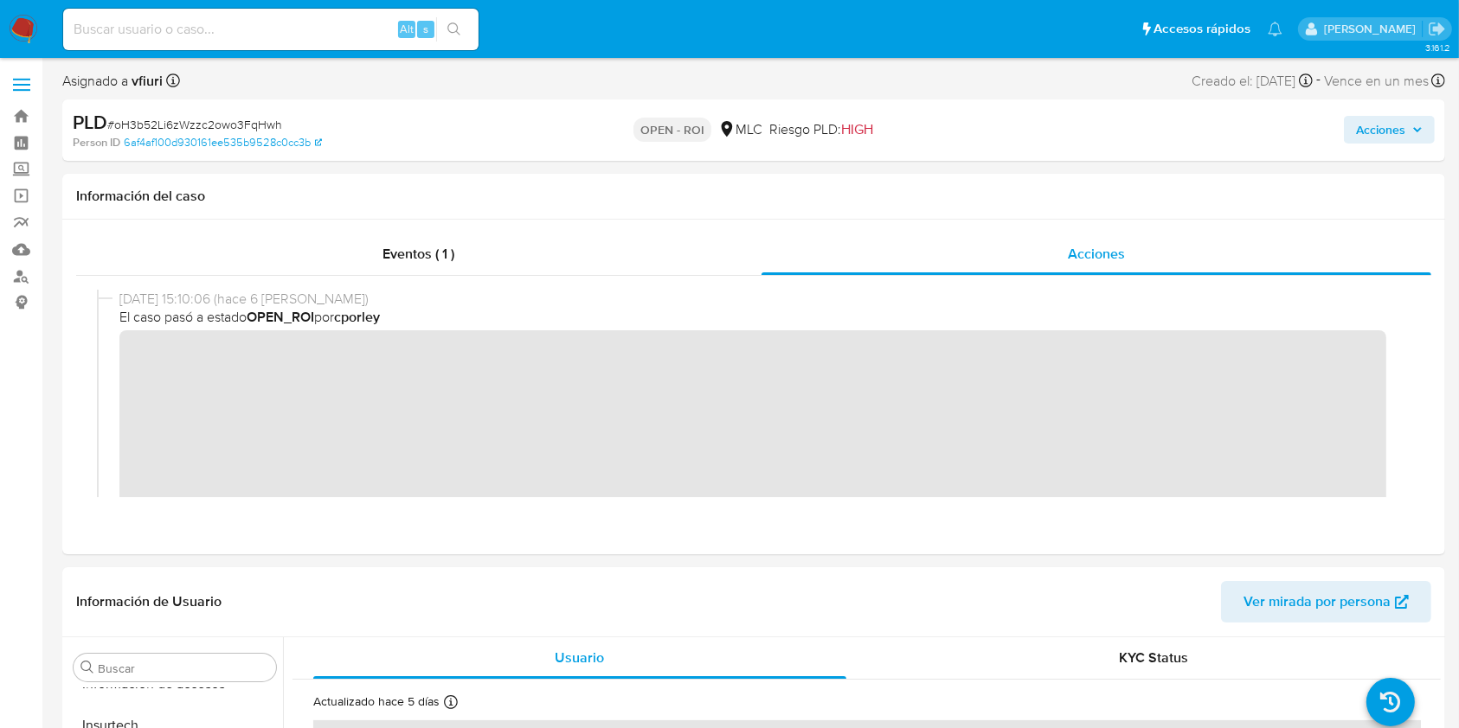
click at [1366, 122] on span "Acciones" at bounding box center [1380, 130] width 49 height 28
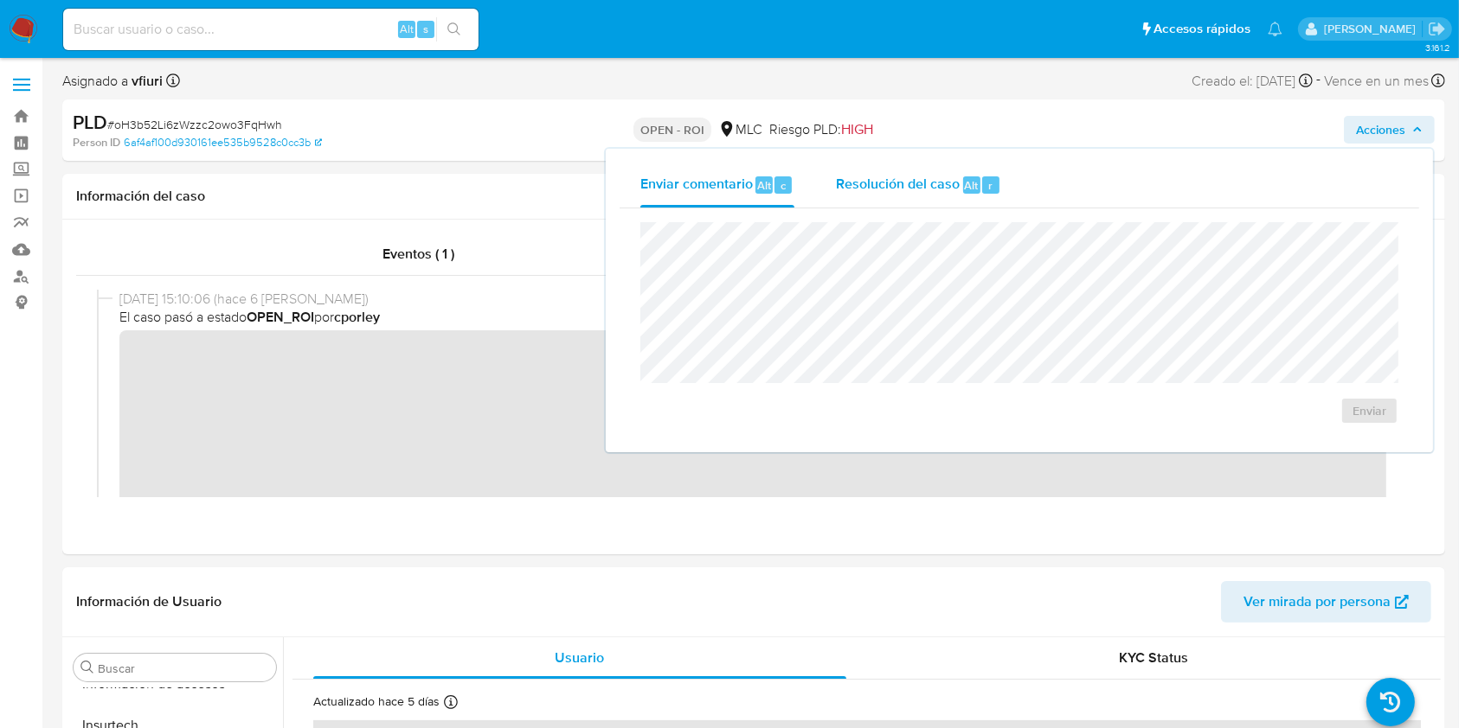
click at [926, 183] on span "Resolución del caso" at bounding box center [898, 185] width 124 height 20
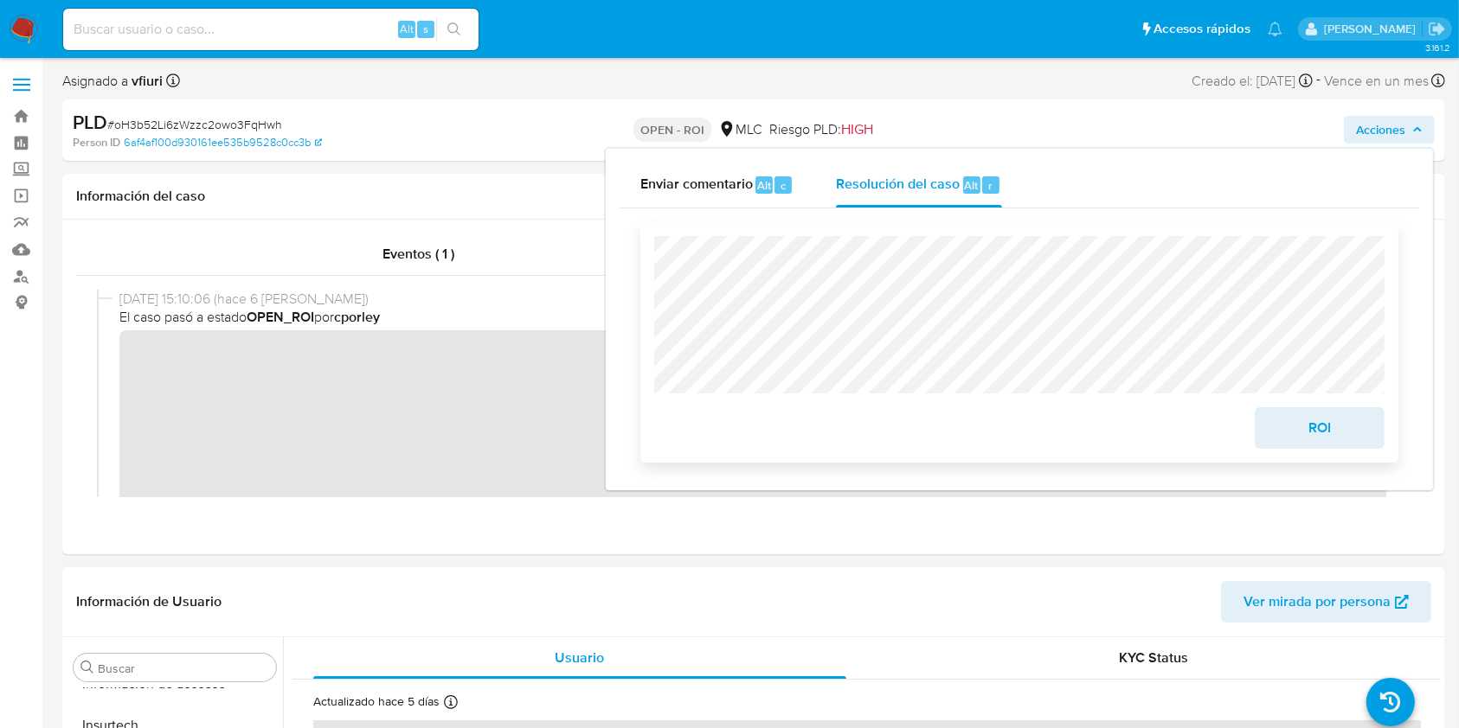
click at [1290, 433] on span "ROI" at bounding box center [1319, 428] width 85 height 38
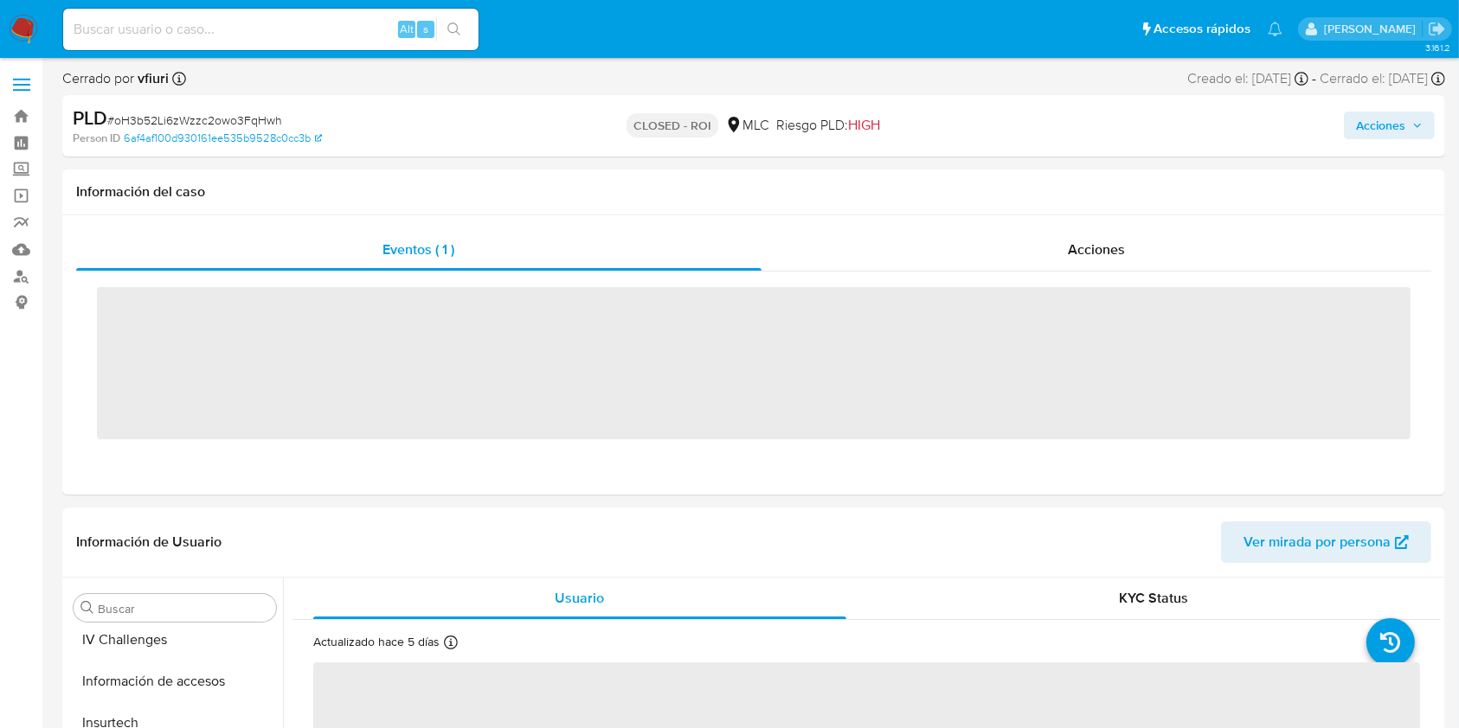
scroll to position [814, 0]
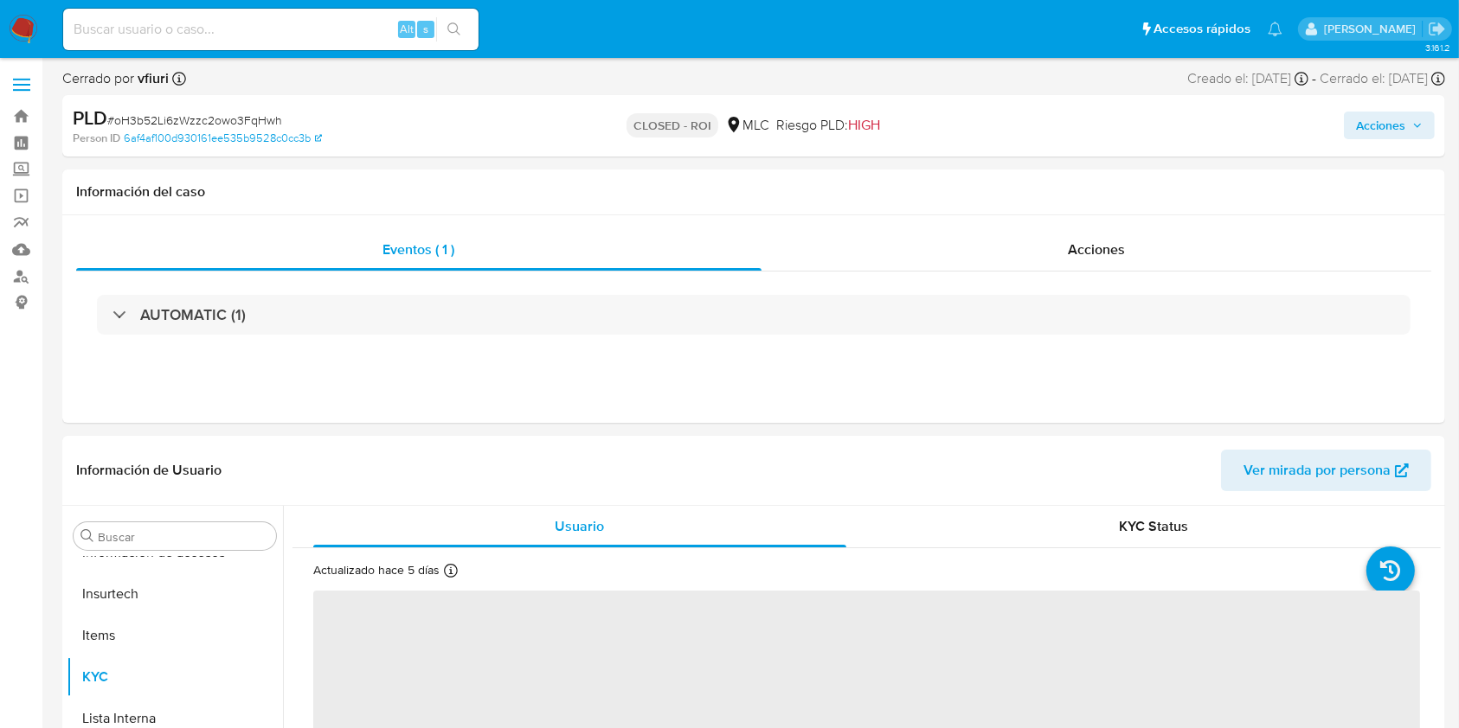
select select "10"
